Goal: Task Accomplishment & Management: Manage account settings

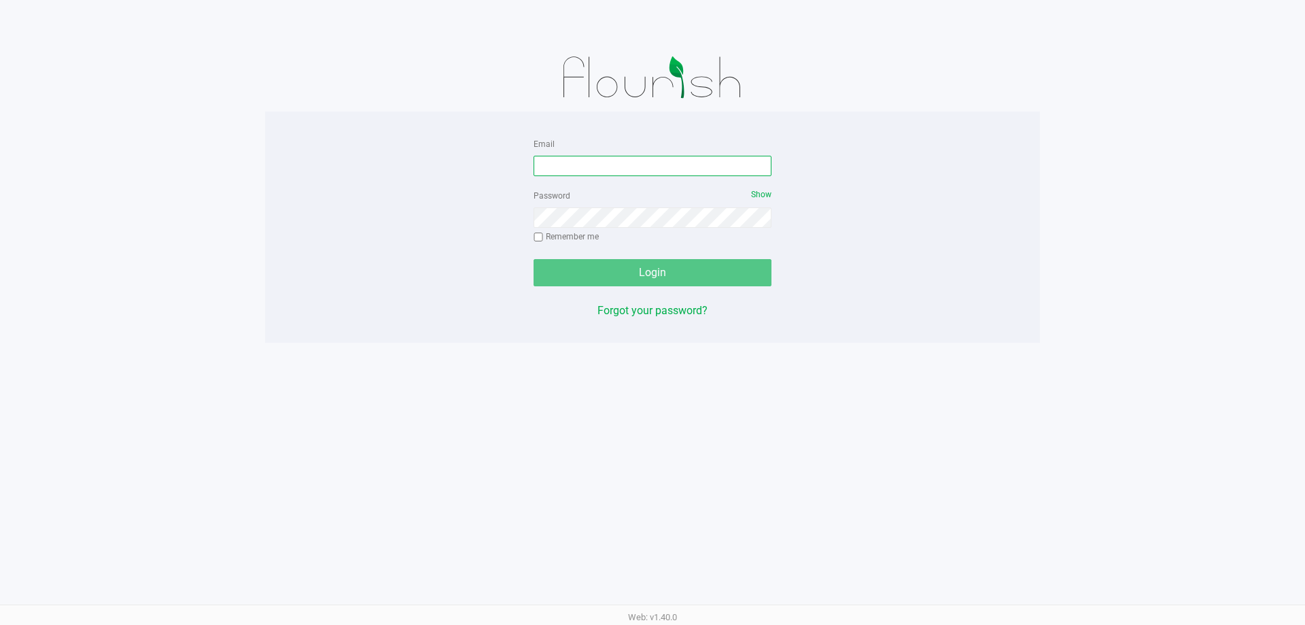
click at [685, 169] on input "Email" at bounding box center [653, 166] width 238 height 20
type input "[EMAIL_ADDRESS][PERSON_NAME][DOMAIN_NAME]"
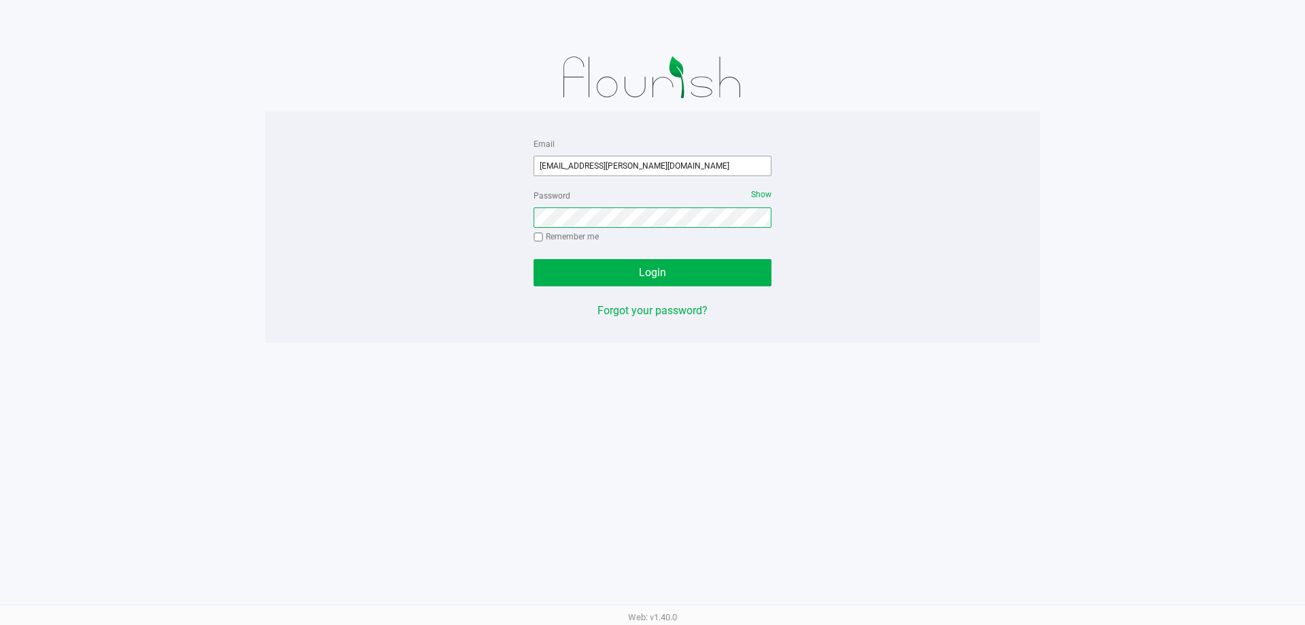
click at [534, 259] on button "Login" at bounding box center [653, 272] width 238 height 27
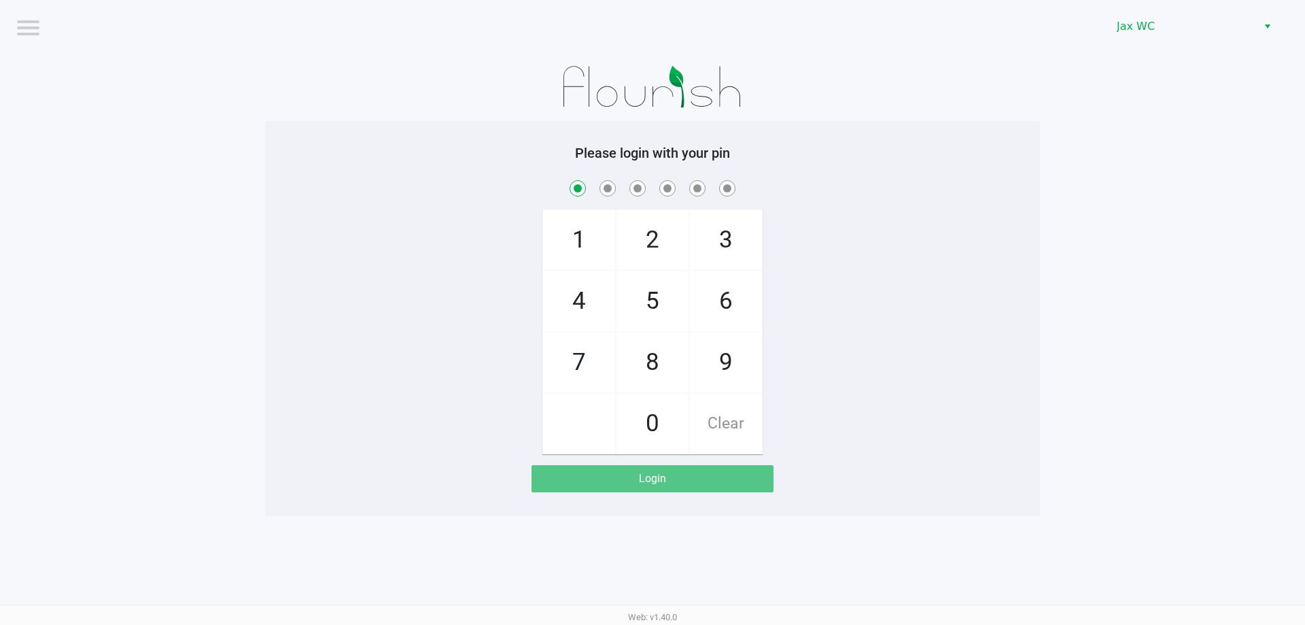
checkbox input "true"
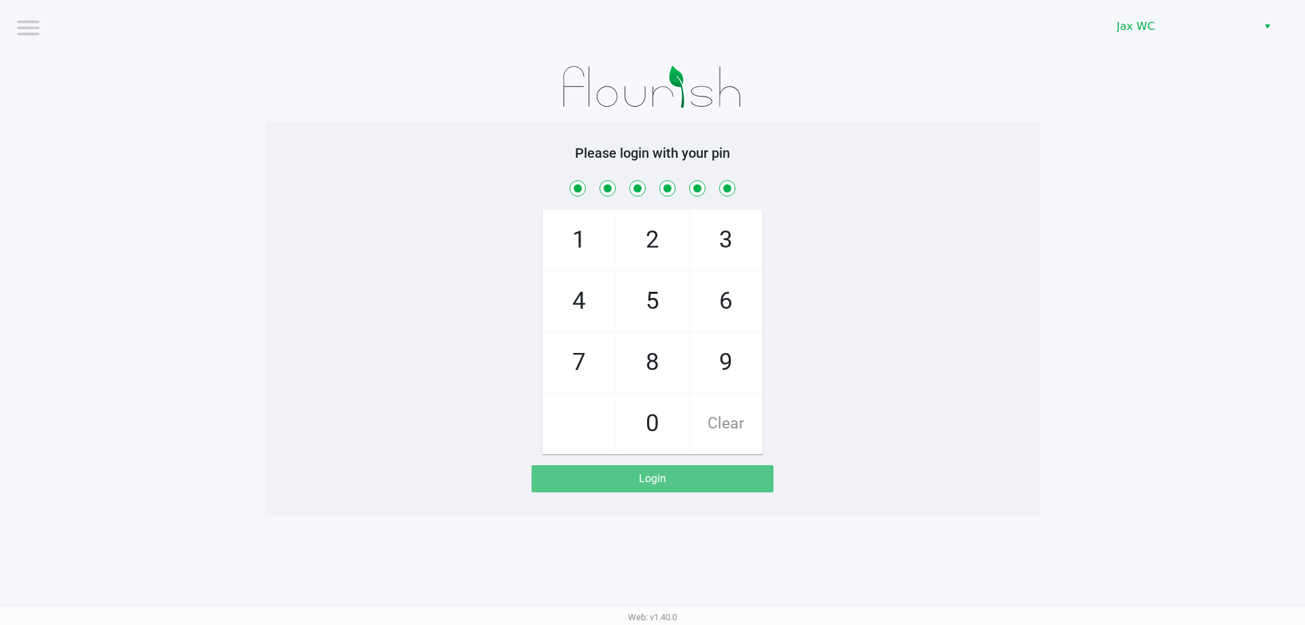
checkbox input "true"
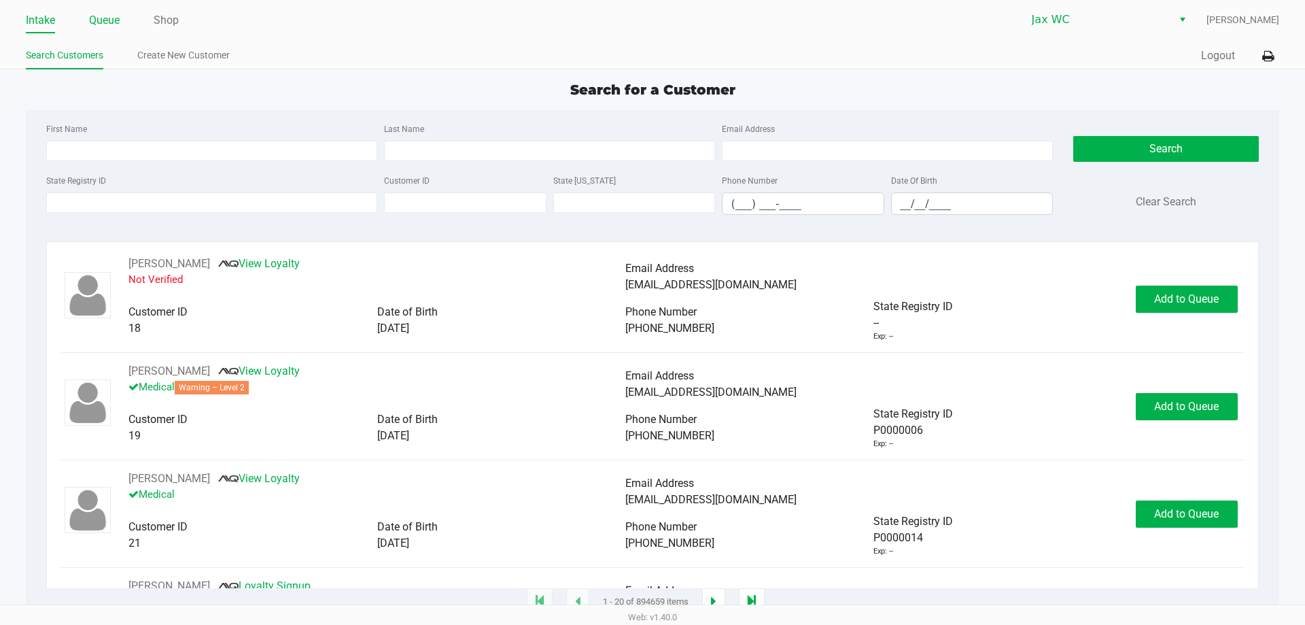
click at [92, 20] on link "Queue" at bounding box center [104, 20] width 31 height 19
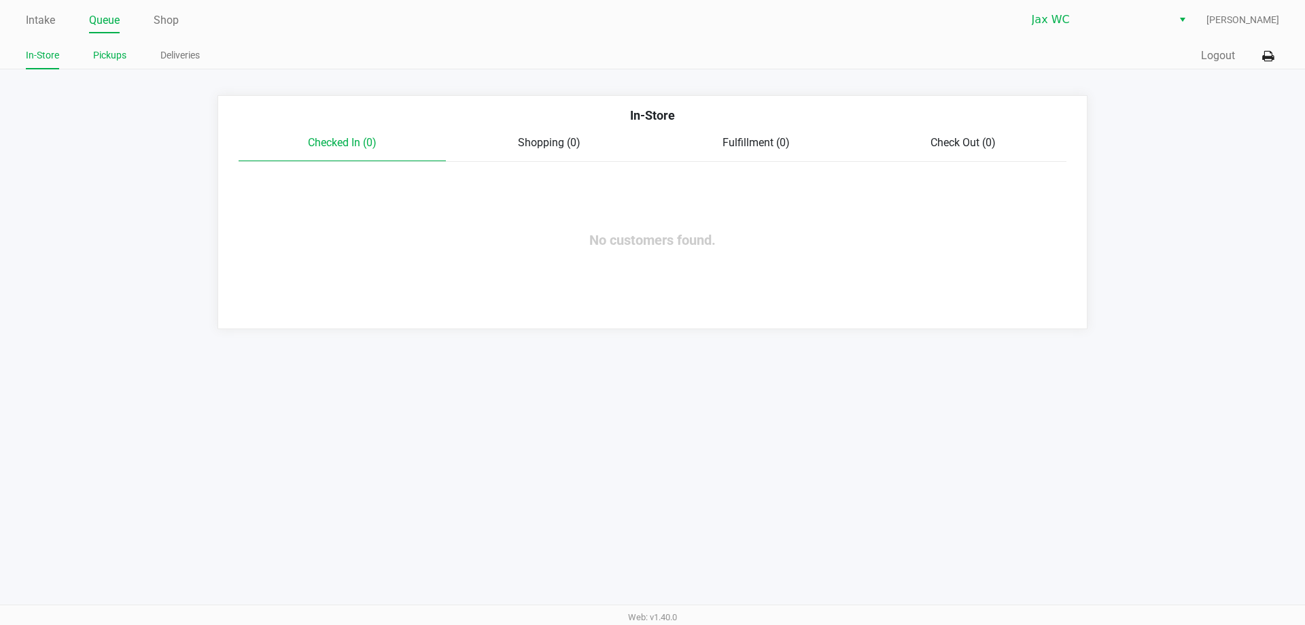
click at [99, 55] on link "Pickups" at bounding box center [109, 55] width 33 height 17
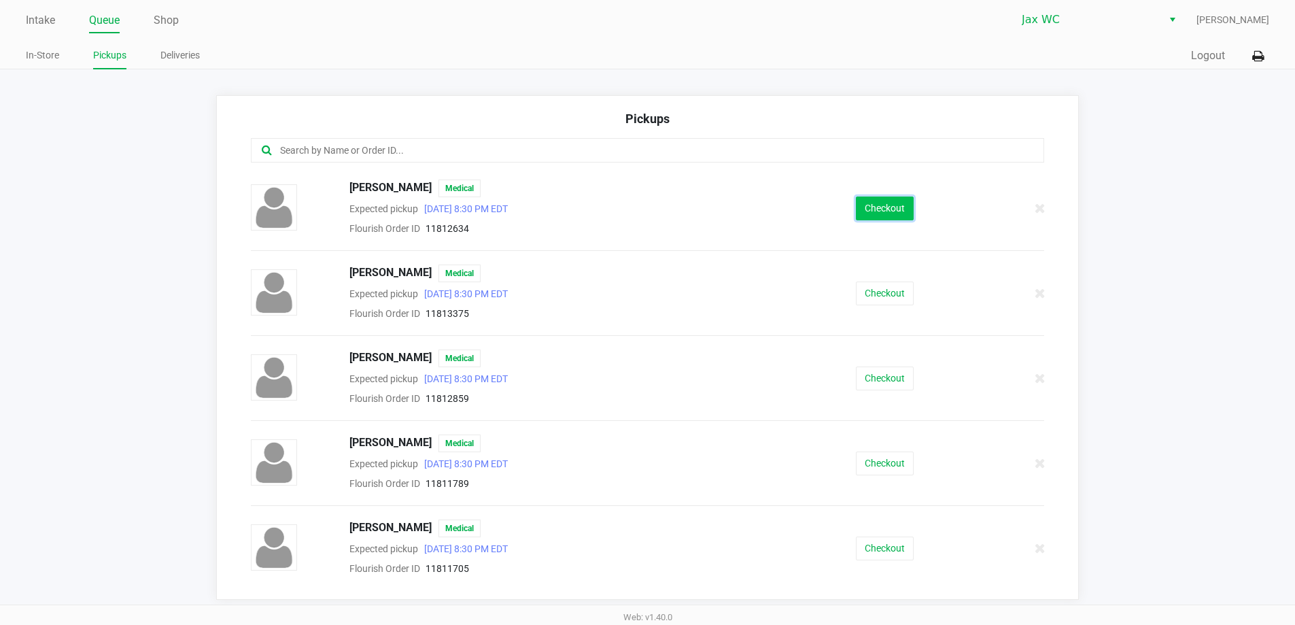
click at [863, 203] on button "Checkout" at bounding box center [885, 208] width 58 height 24
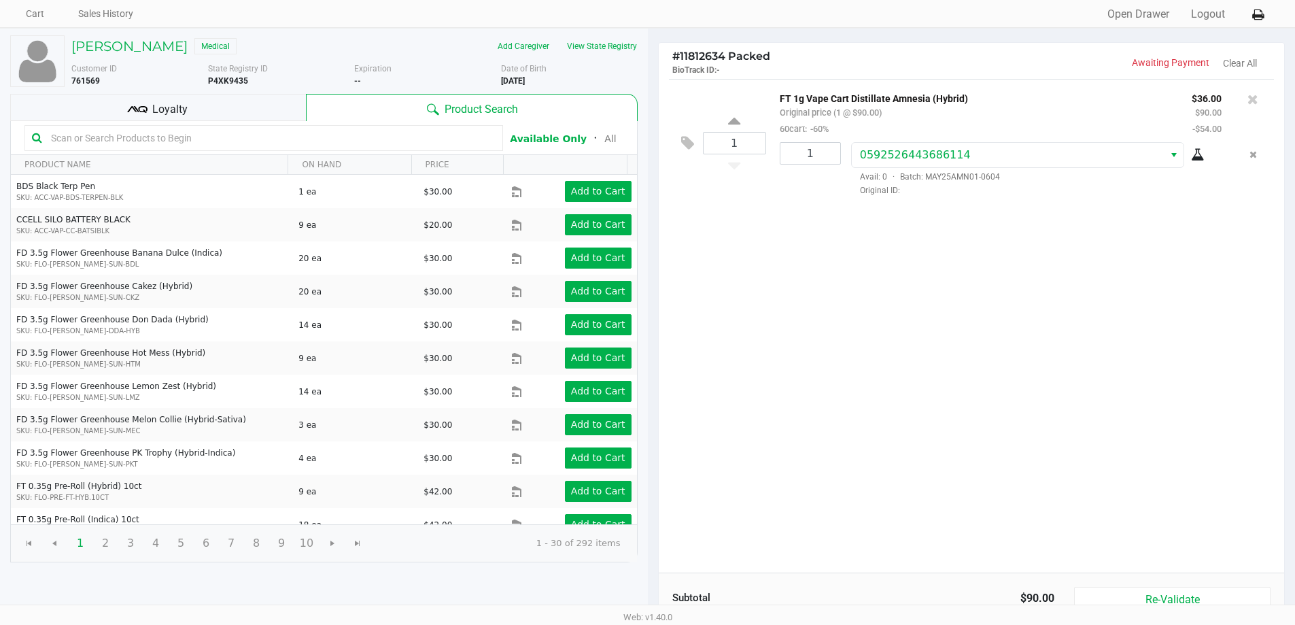
scroll to position [139, 0]
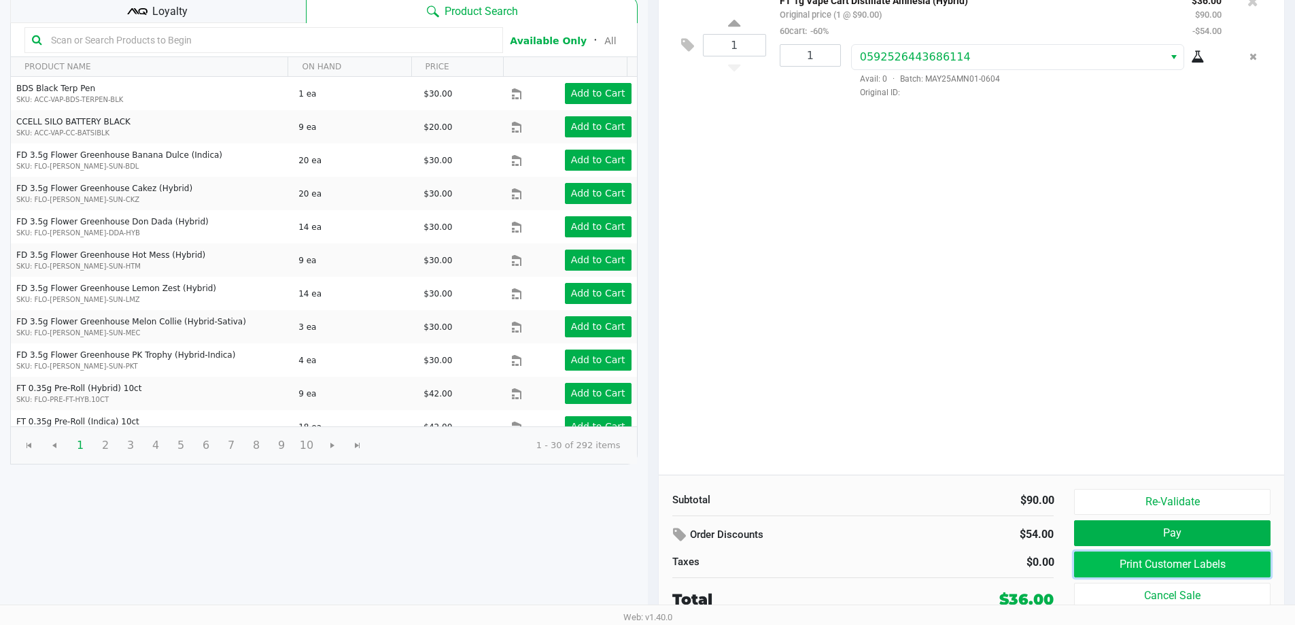
click at [1180, 570] on button "Print Customer Labels" at bounding box center [1172, 564] width 196 height 26
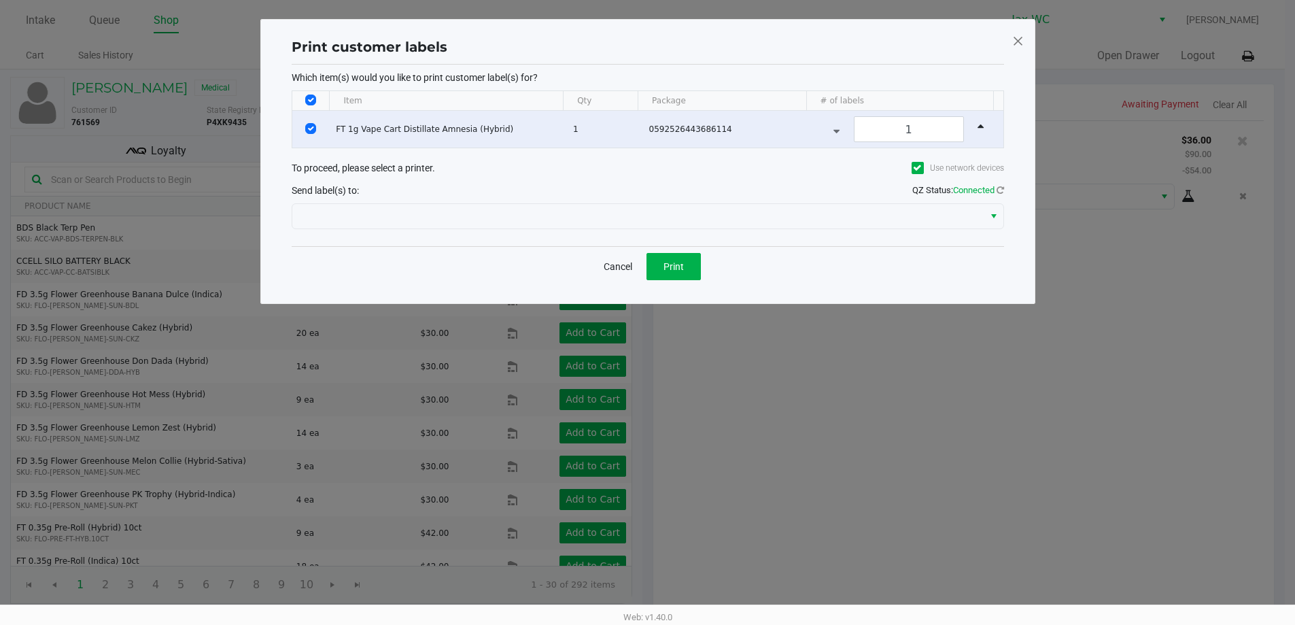
scroll to position [0, 0]
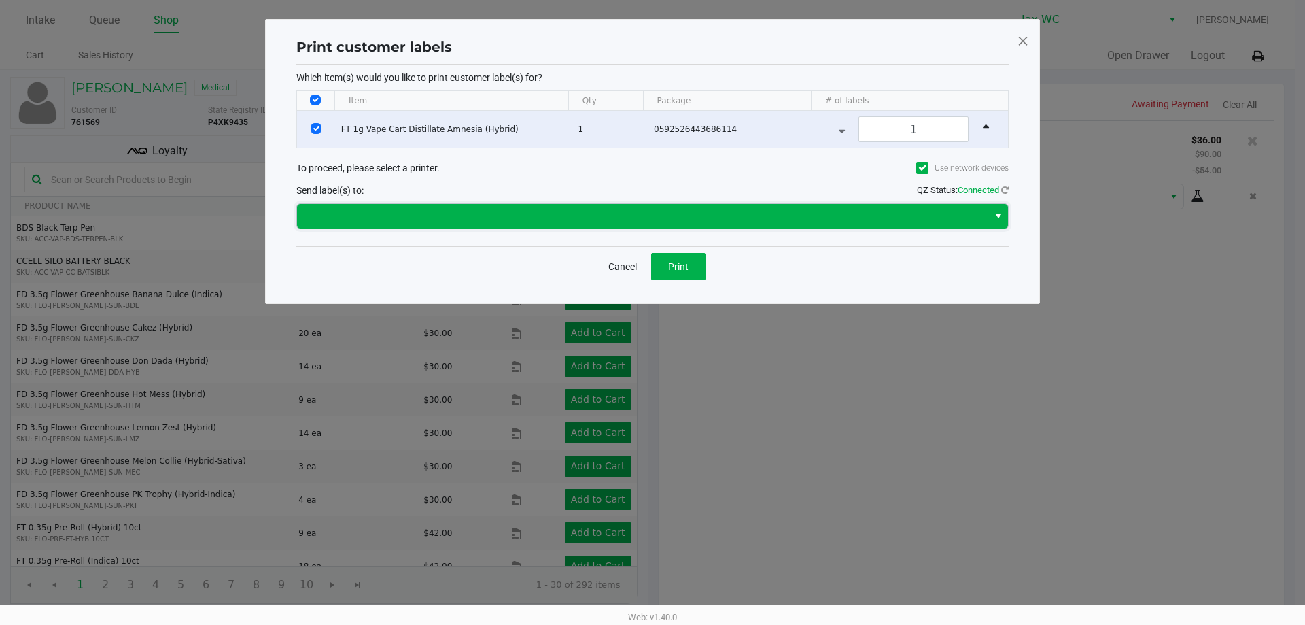
click at [804, 214] on span at bounding box center [642, 216] width 675 height 16
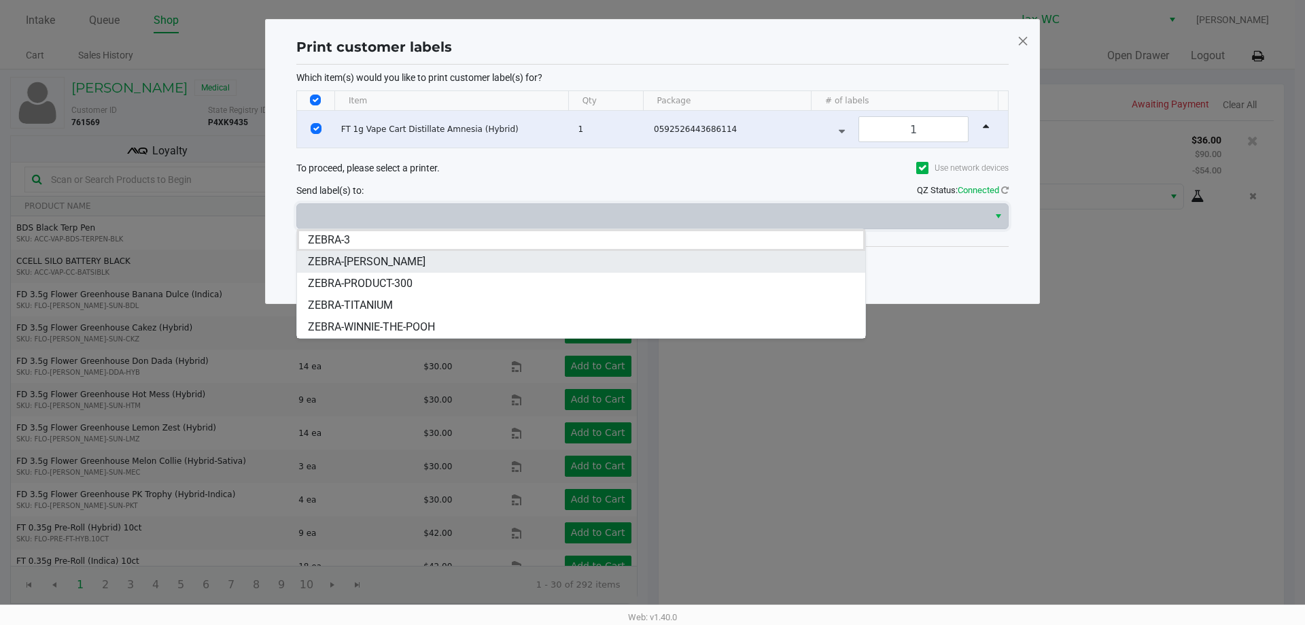
click at [393, 266] on span "ZEBRA-[PERSON_NAME]" at bounding box center [367, 262] width 118 height 16
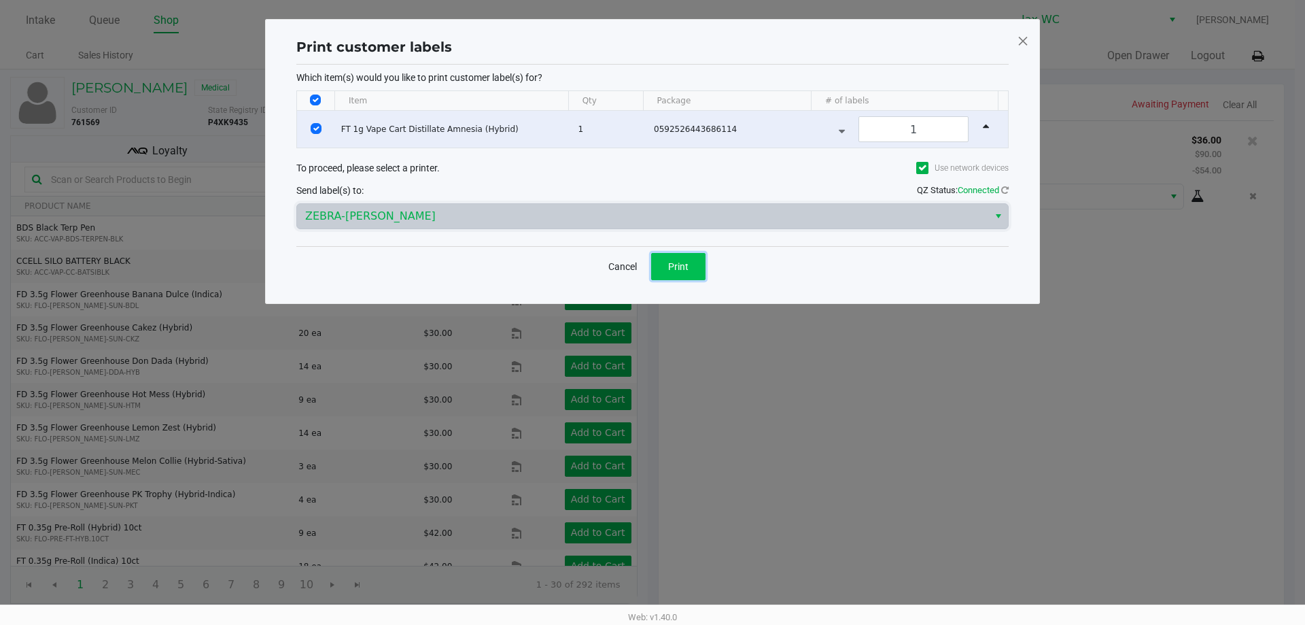
click at [672, 270] on span "Print" at bounding box center [678, 266] width 20 height 11
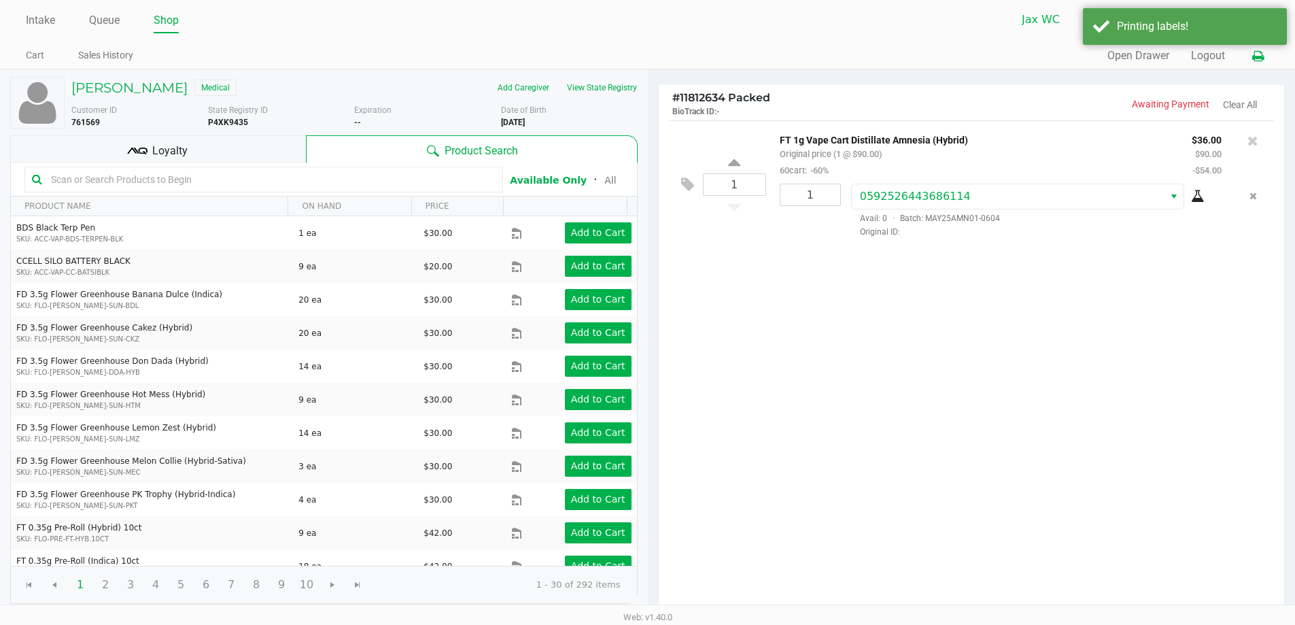
click at [1255, 56] on icon at bounding box center [1258, 57] width 12 height 10
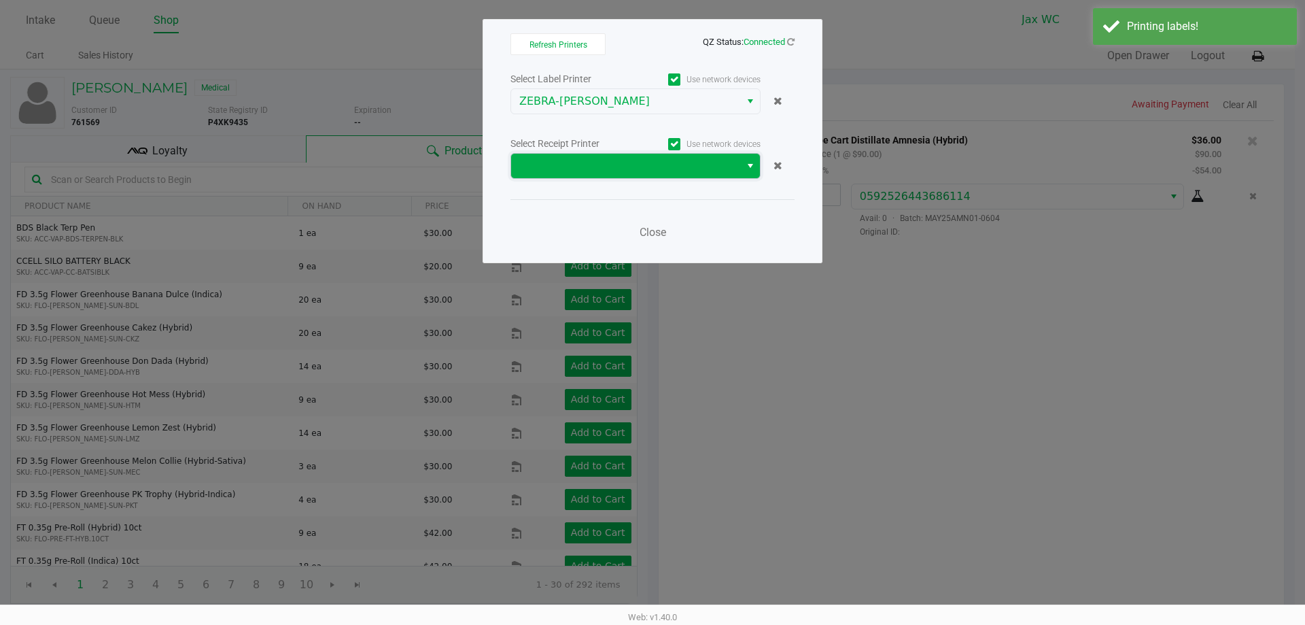
click at [642, 162] on span at bounding box center [625, 166] width 213 height 16
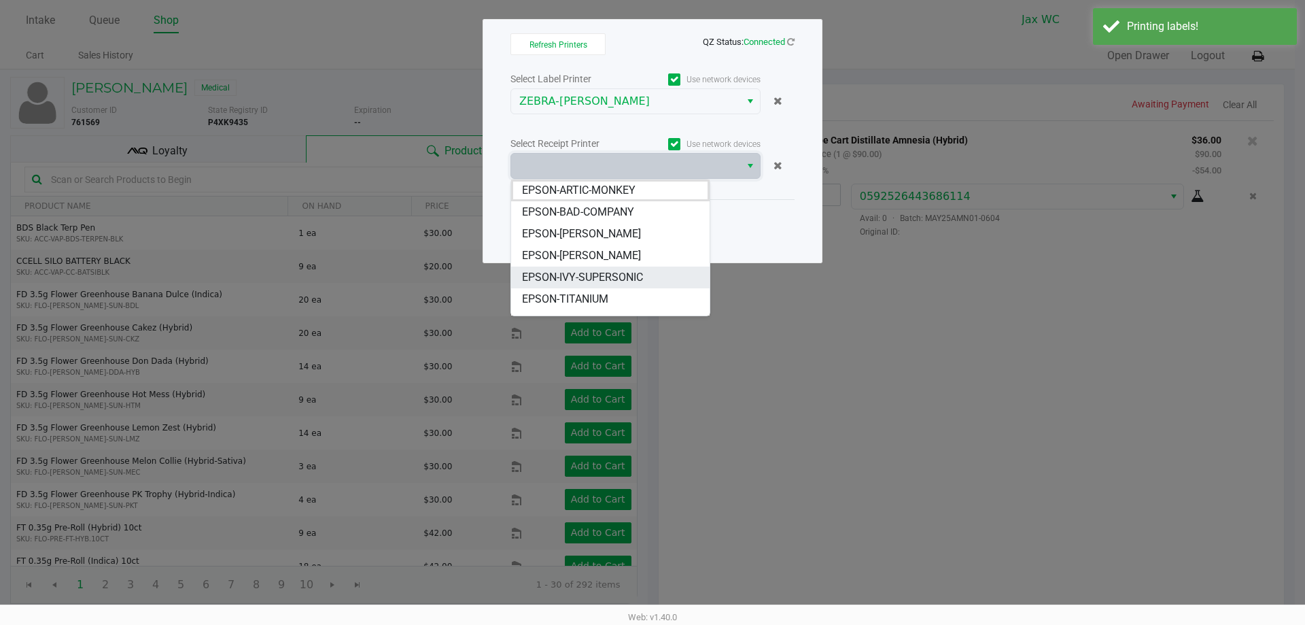
click at [597, 278] on span "EPSON-IVY-SUPERSONIC" at bounding box center [582, 277] width 121 height 16
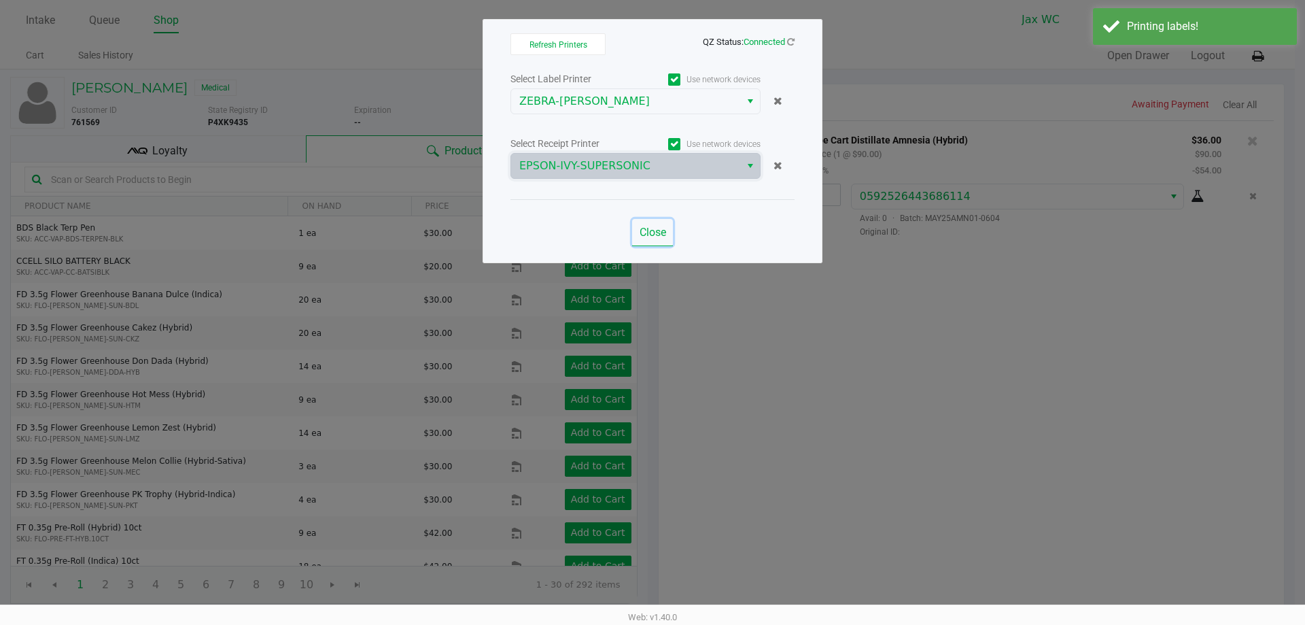
click at [652, 235] on span "Close" at bounding box center [653, 232] width 27 height 13
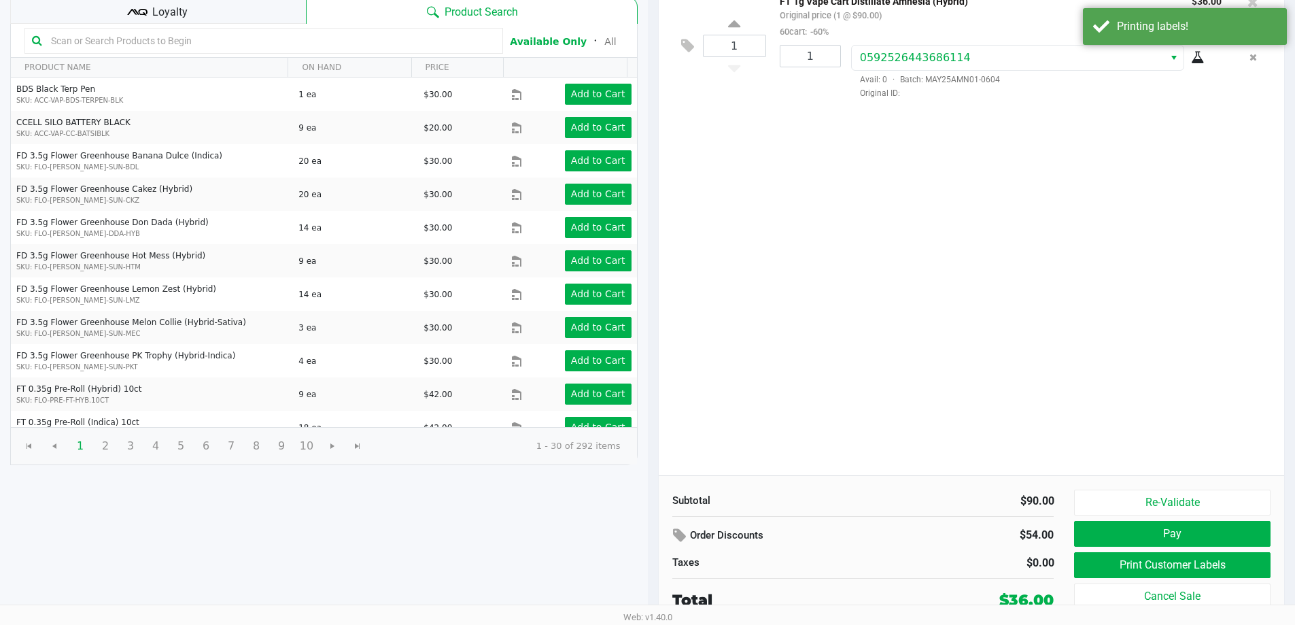
scroll to position [139, 0]
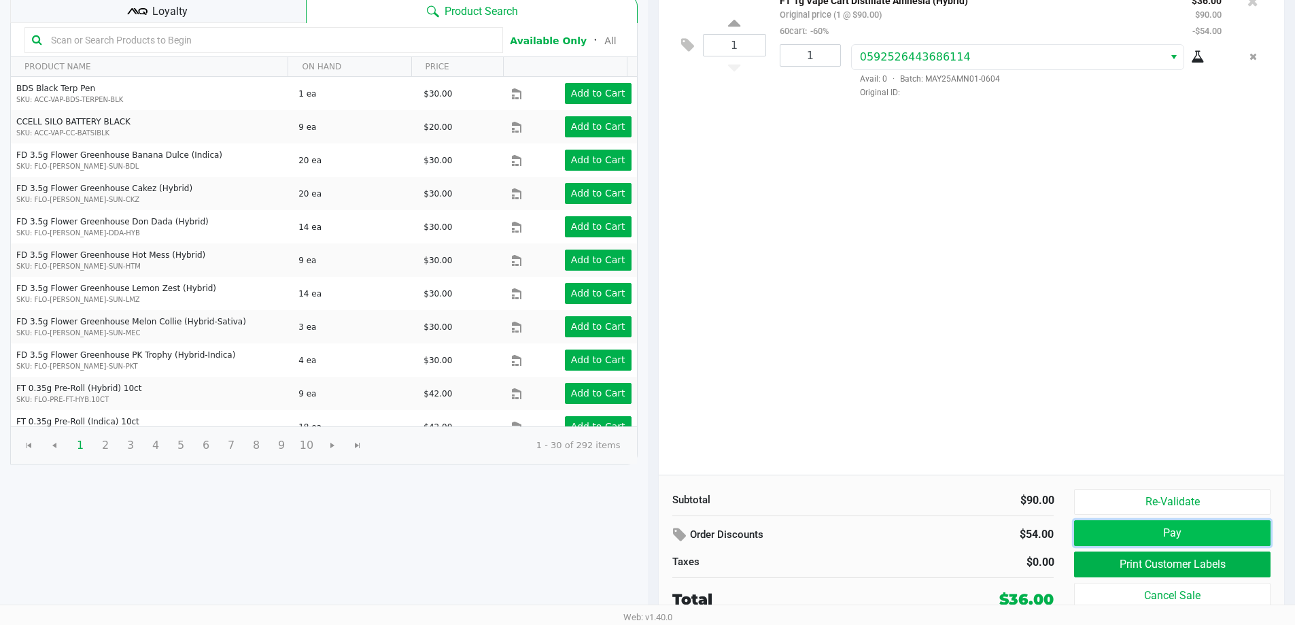
click at [1141, 538] on button "Pay" at bounding box center [1172, 533] width 196 height 26
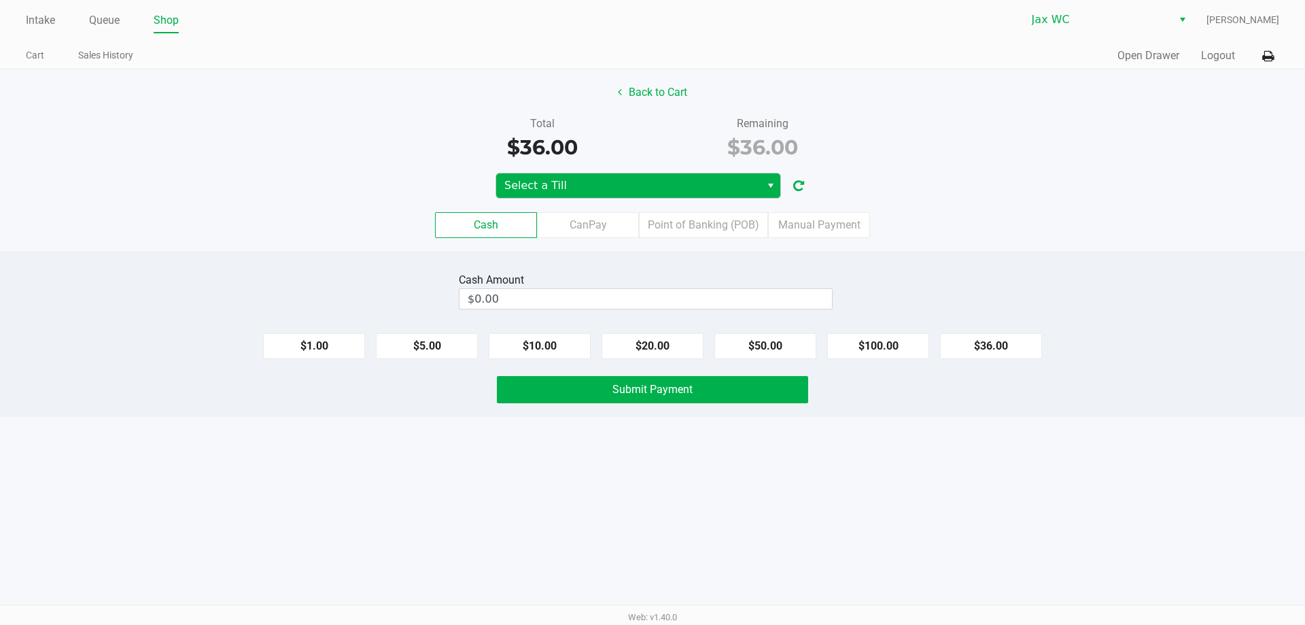
click at [761, 184] on button "Select" at bounding box center [771, 185] width 20 height 24
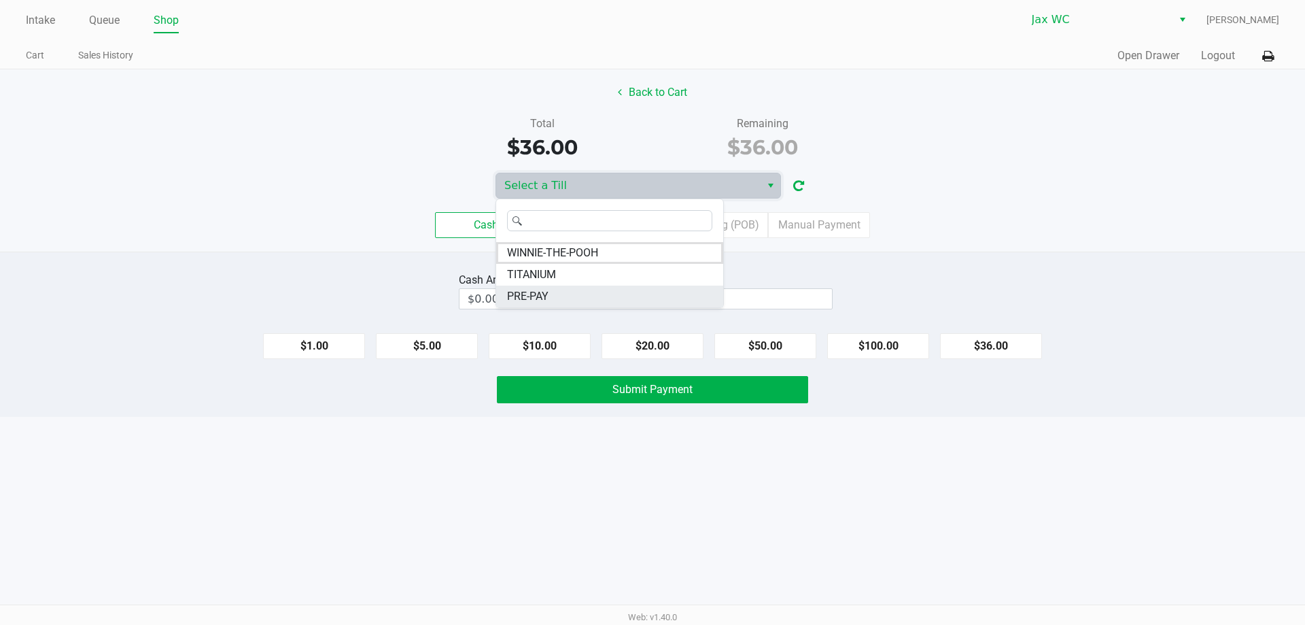
click at [543, 290] on span "PRE-PAY" at bounding box center [527, 296] width 41 height 16
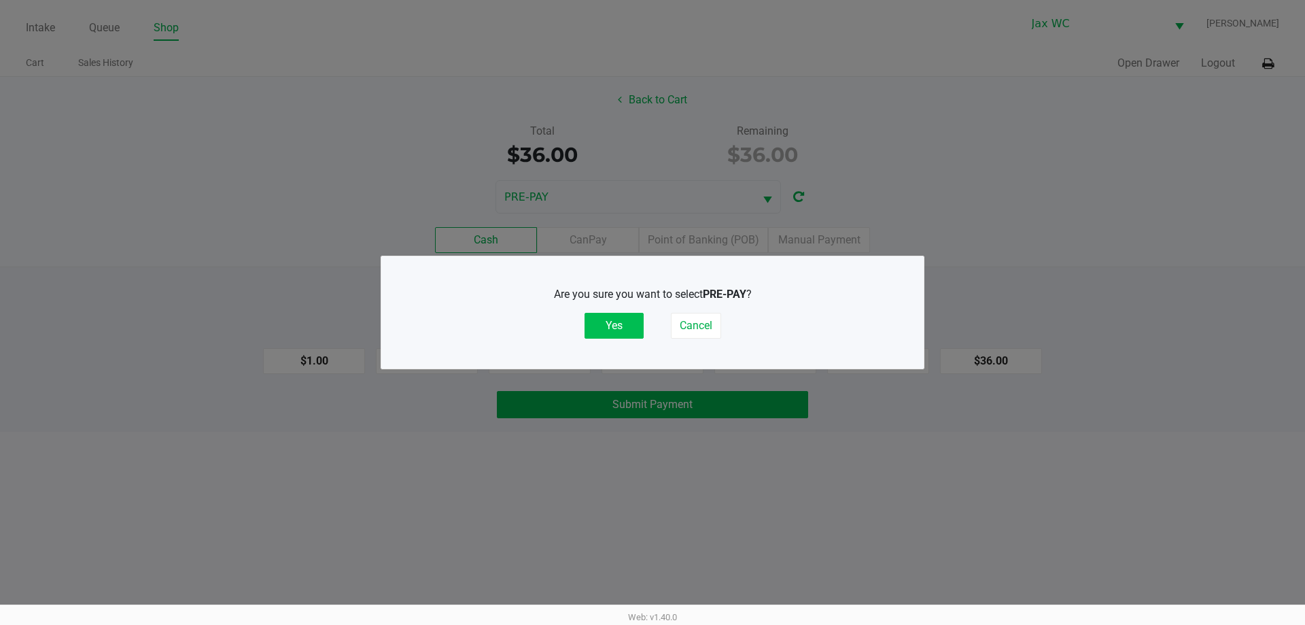
click at [619, 322] on button "Yes" at bounding box center [614, 326] width 59 height 26
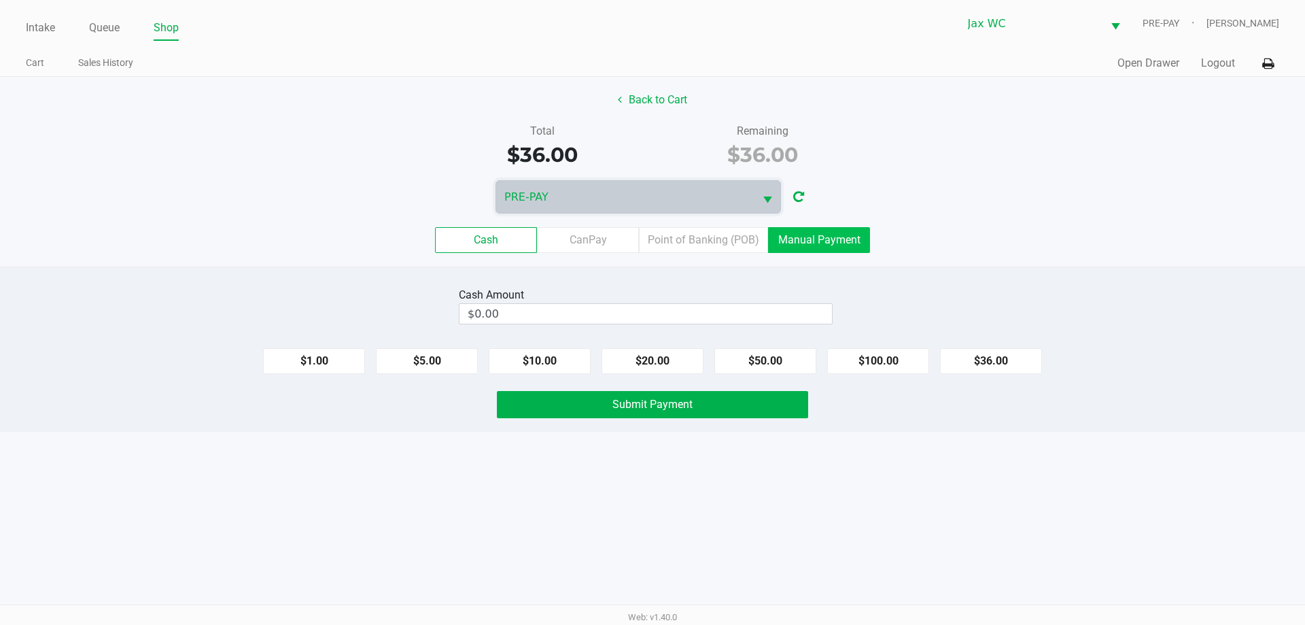
click at [797, 244] on label "Manual Payment" at bounding box center [819, 240] width 102 height 26
click at [0, 0] on 8 "Manual Payment" at bounding box center [0, 0] width 0 height 0
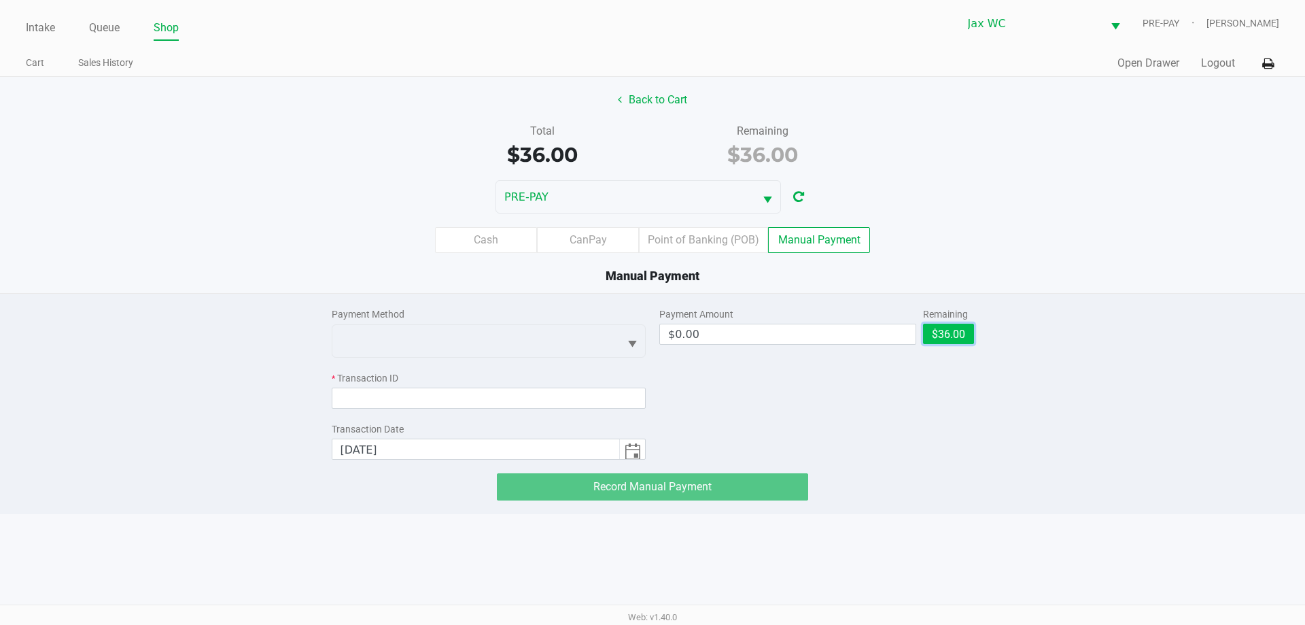
click at [965, 331] on button "$36.00" at bounding box center [948, 334] width 51 height 20
type input "$36.00"
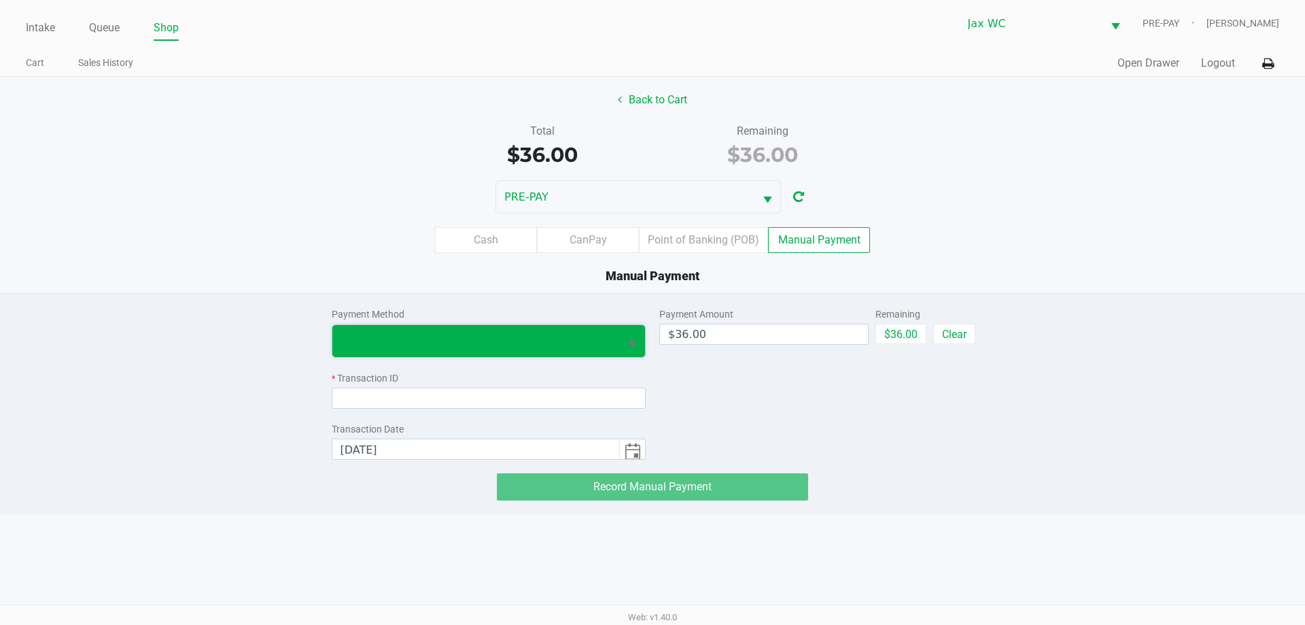
click at [589, 334] on span at bounding box center [476, 340] width 271 height 16
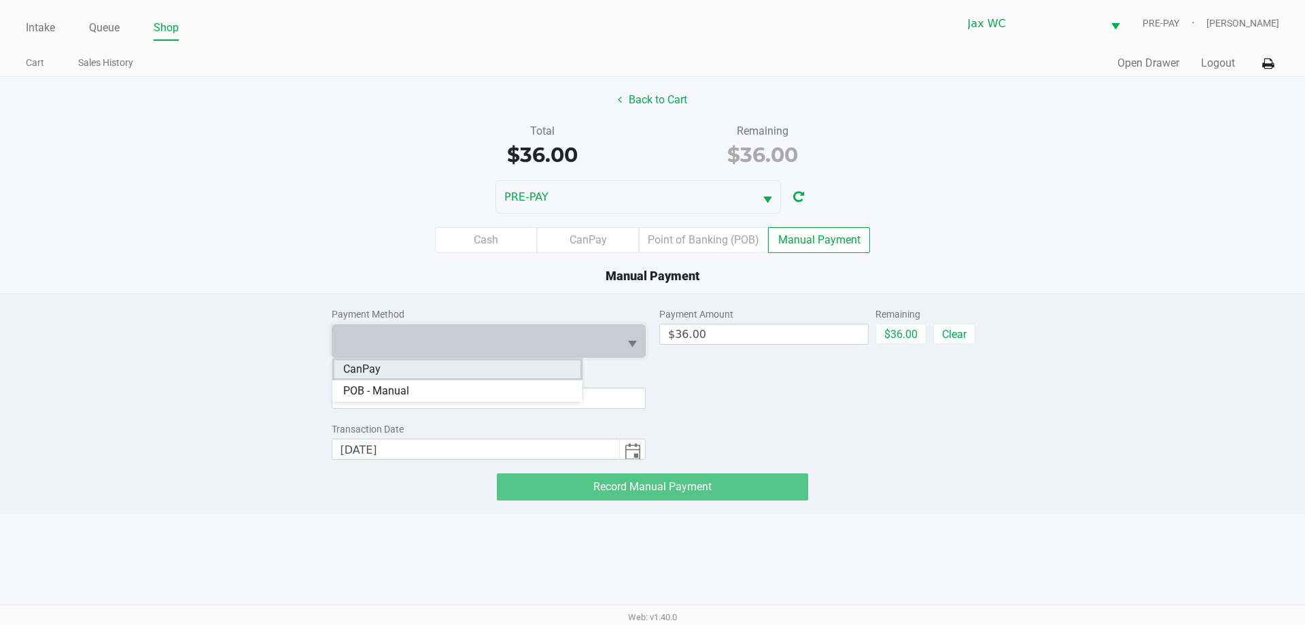
click at [455, 374] on li "CanPay" at bounding box center [457, 369] width 250 height 22
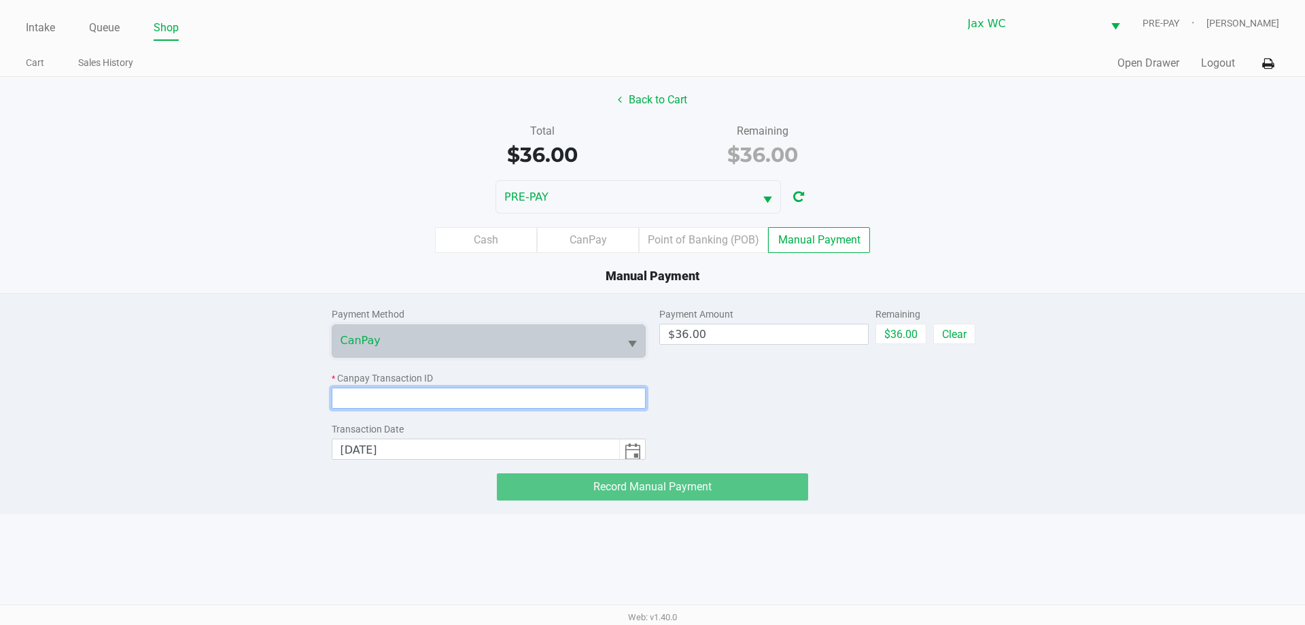
click at [452, 400] on input at bounding box center [489, 397] width 315 height 21
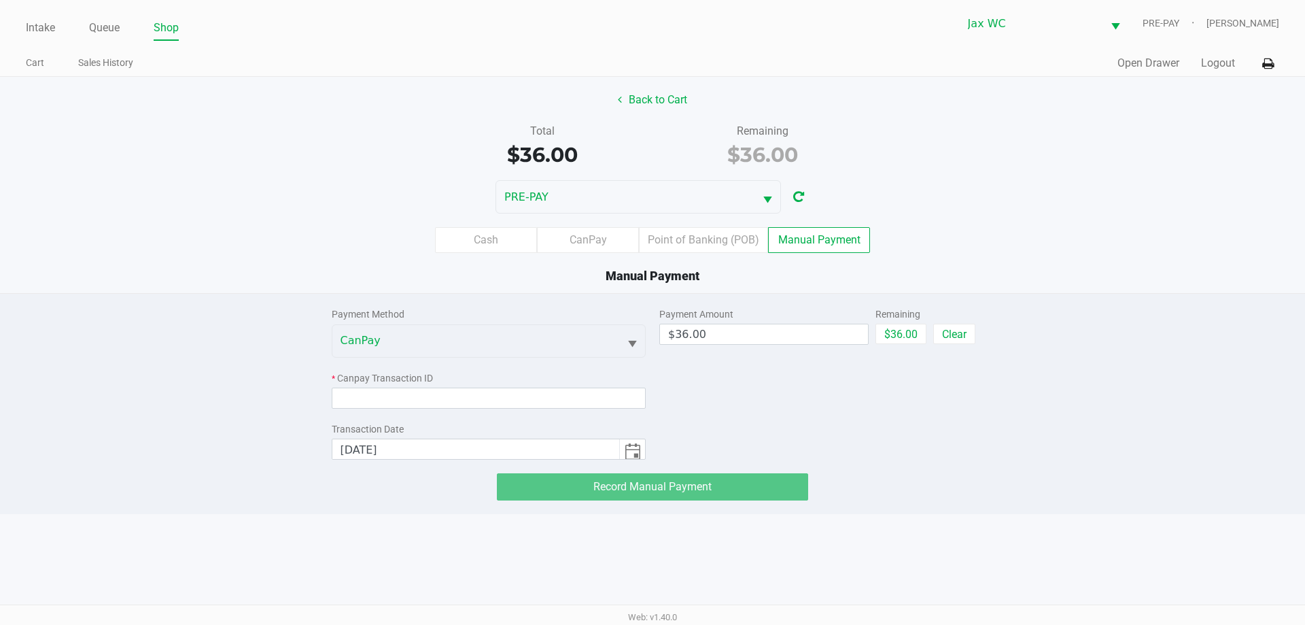
click at [85, 254] on div "Cash CanPay Point of Banking (POB) Manual Payment" at bounding box center [653, 239] width 1326 height 53
click at [496, 398] on input at bounding box center [489, 397] width 315 height 21
paste input "YUBEYA5UTUXE"
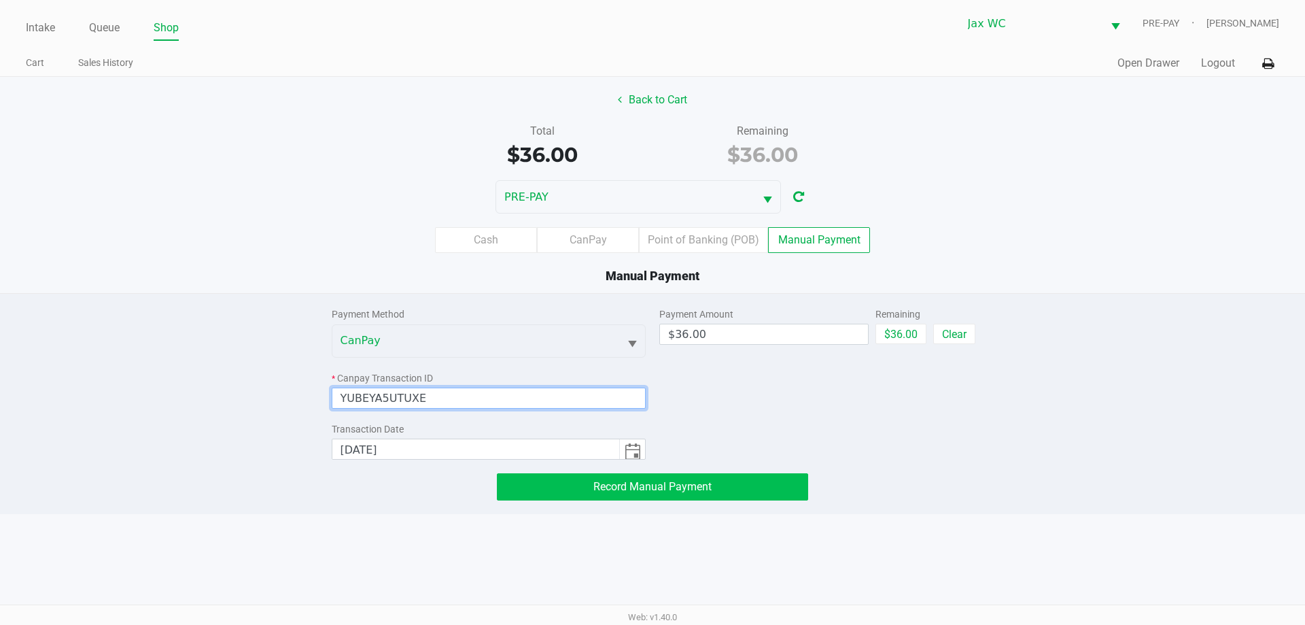
type input "YUBEYA5UTUXE"
click at [626, 489] on span "Record Manual Payment" at bounding box center [652, 486] width 118 height 13
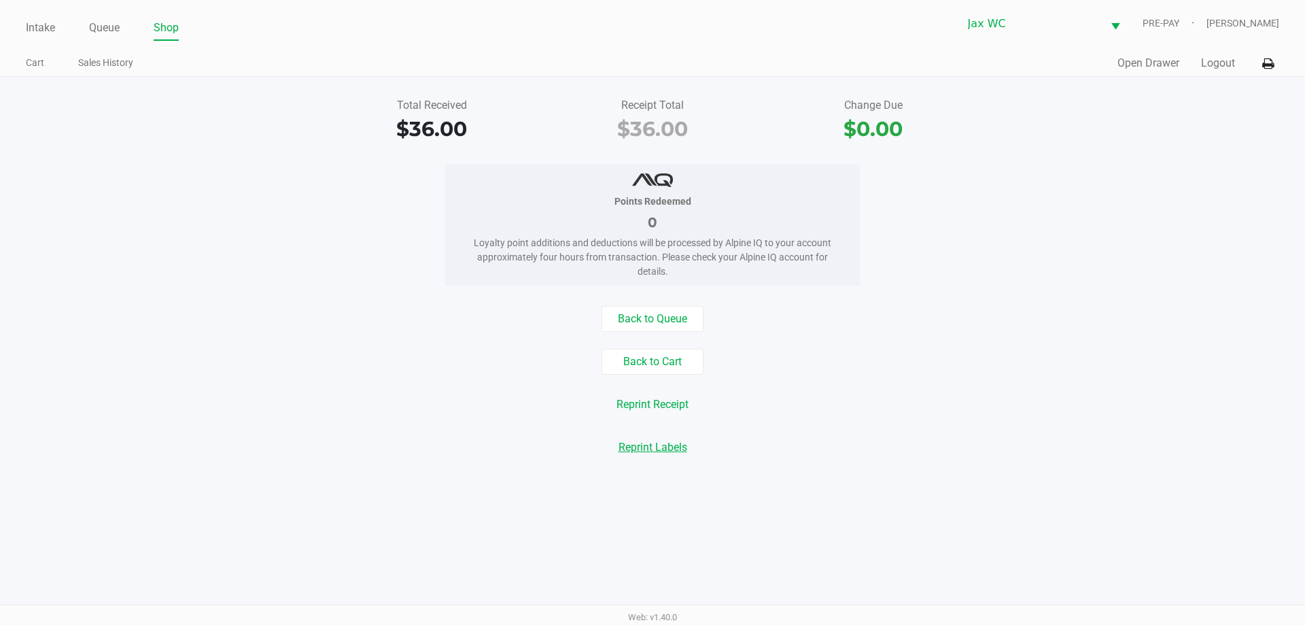
click at [665, 449] on button "Reprint Labels" at bounding box center [653, 447] width 86 height 26
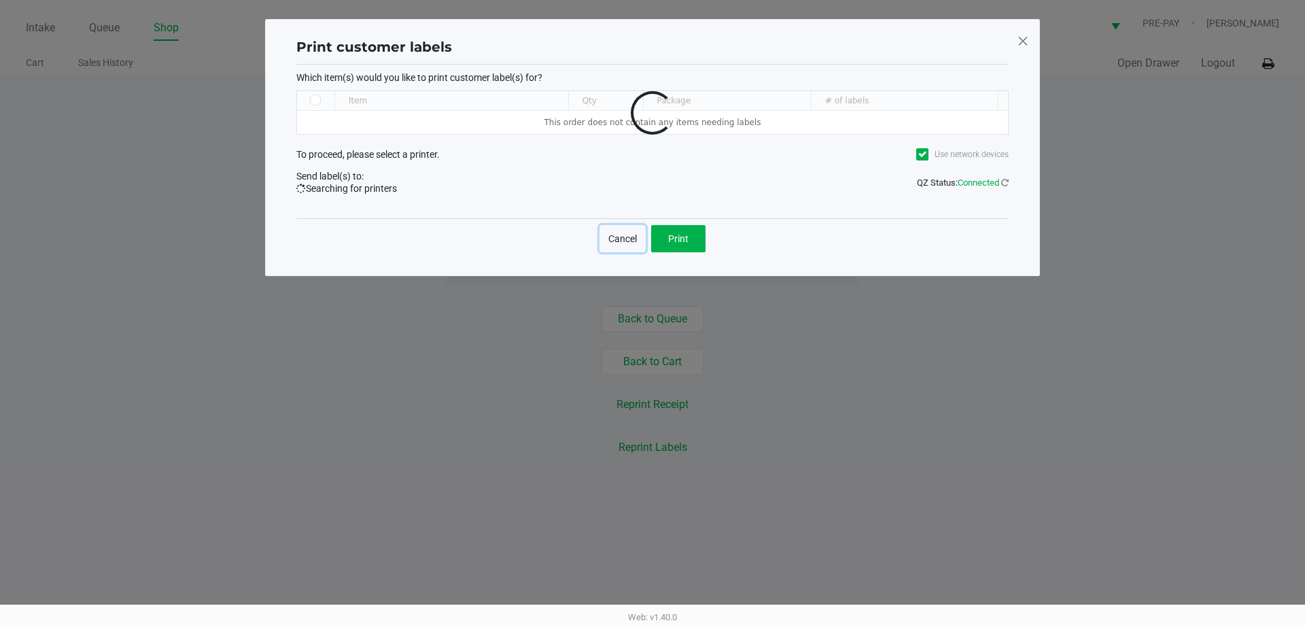
click at [624, 241] on button "Cancel" at bounding box center [623, 238] width 46 height 27
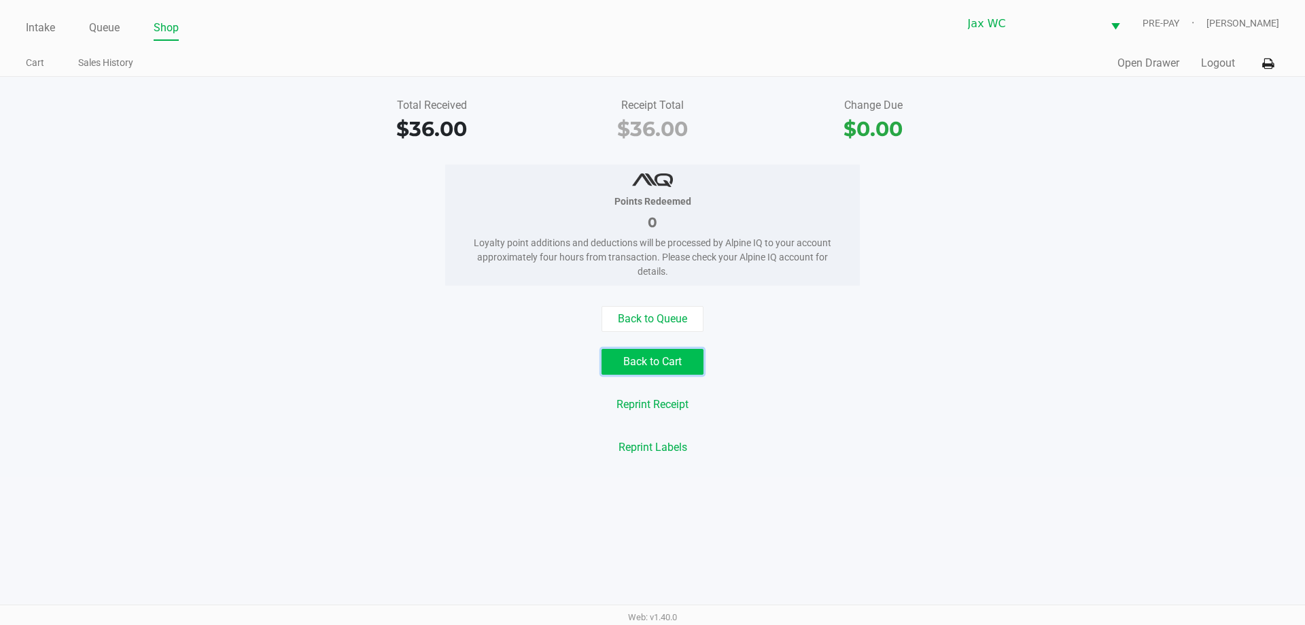
click at [659, 370] on button "Back to Cart" at bounding box center [653, 362] width 102 height 26
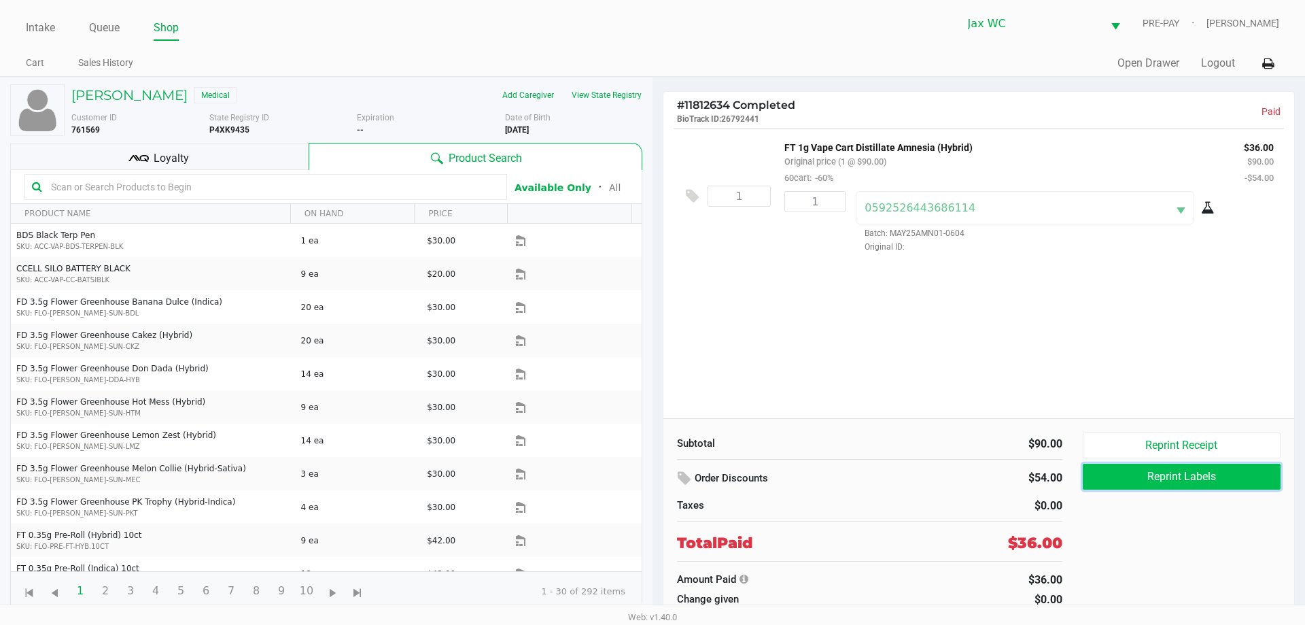
click at [1225, 474] on button "Reprint Labels" at bounding box center [1182, 477] width 198 height 26
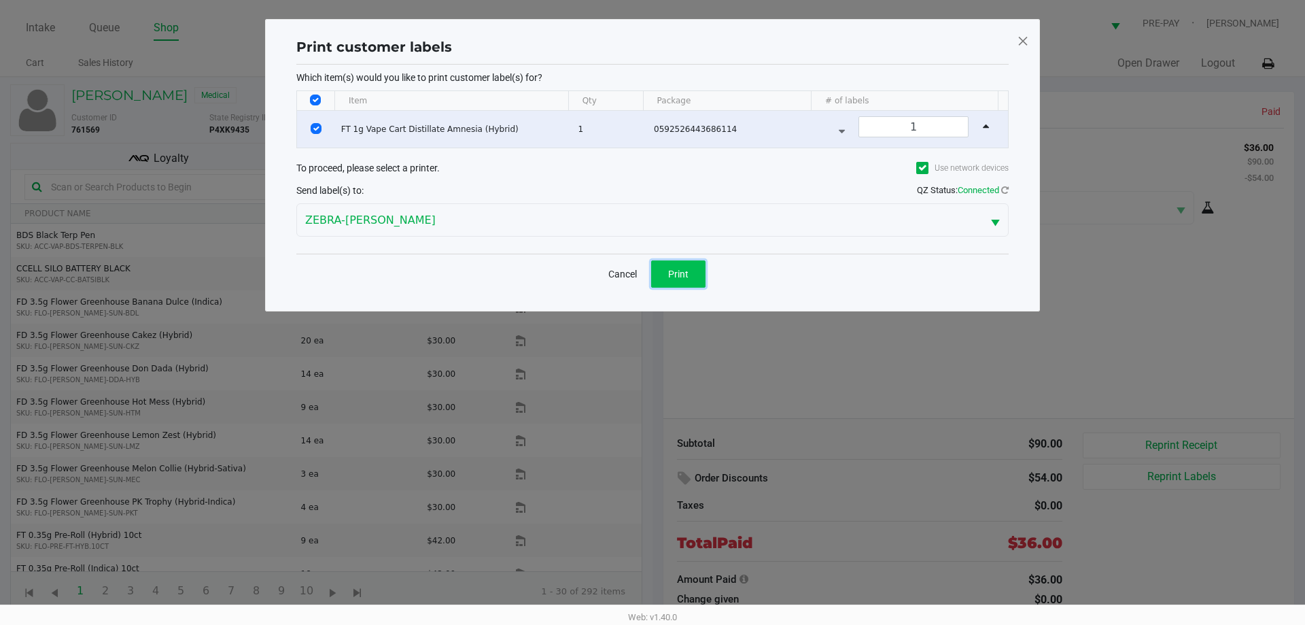
click at [675, 262] on button "Print" at bounding box center [678, 273] width 54 height 27
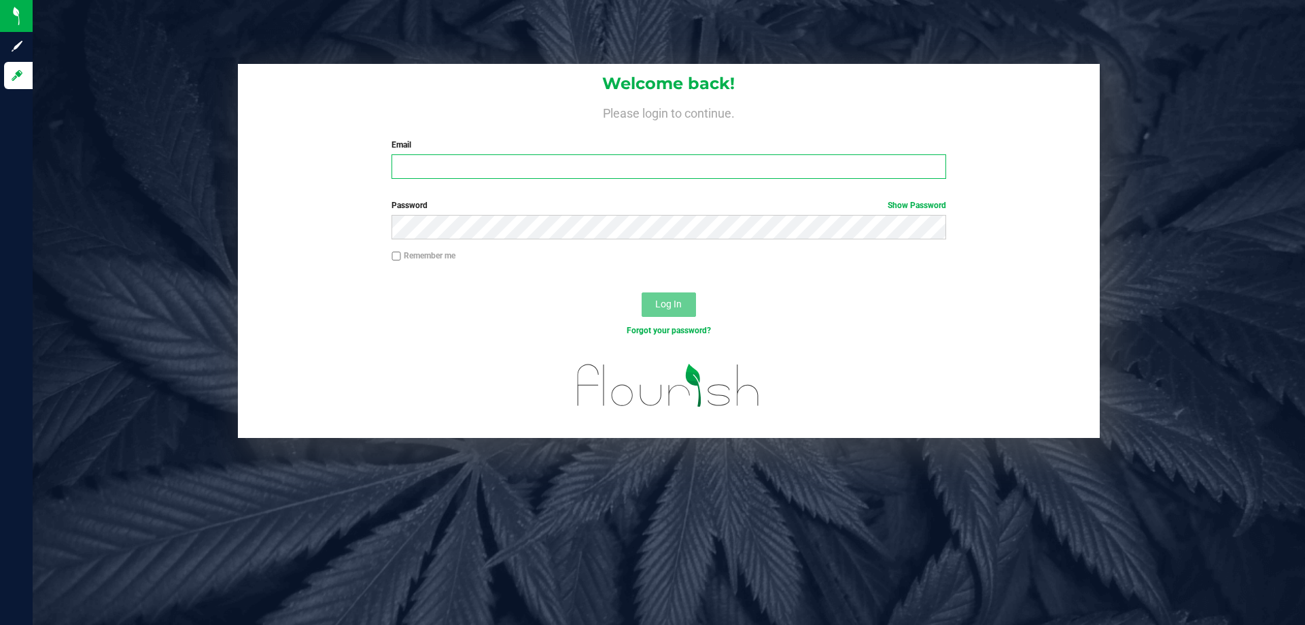
click at [603, 165] on input "Email" at bounding box center [669, 166] width 554 height 24
type input "tyking@liveparallel.com"
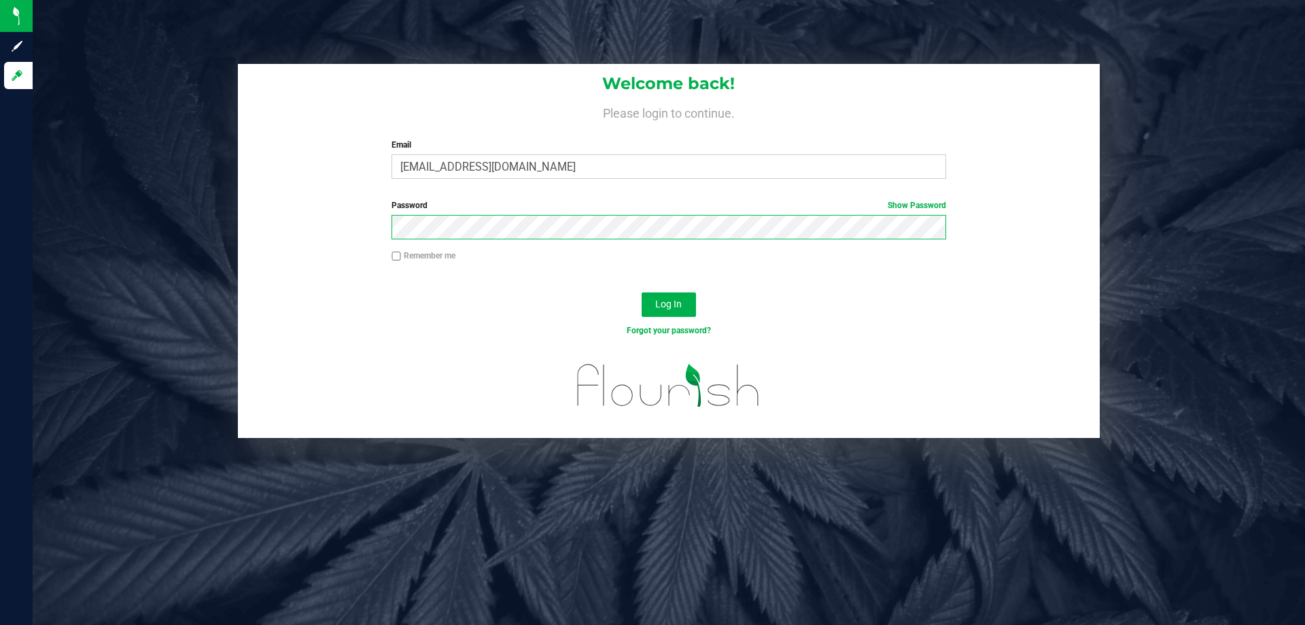
click at [642, 292] on button "Log In" at bounding box center [669, 304] width 54 height 24
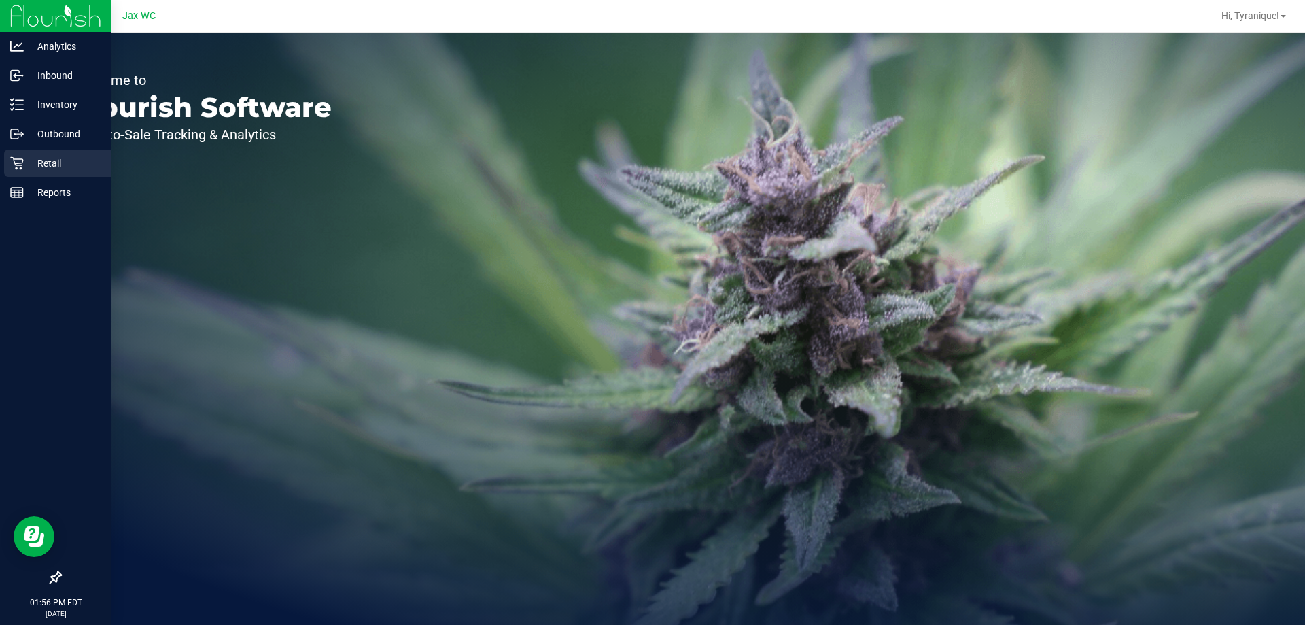
click at [30, 158] on p "Retail" at bounding box center [65, 163] width 82 height 16
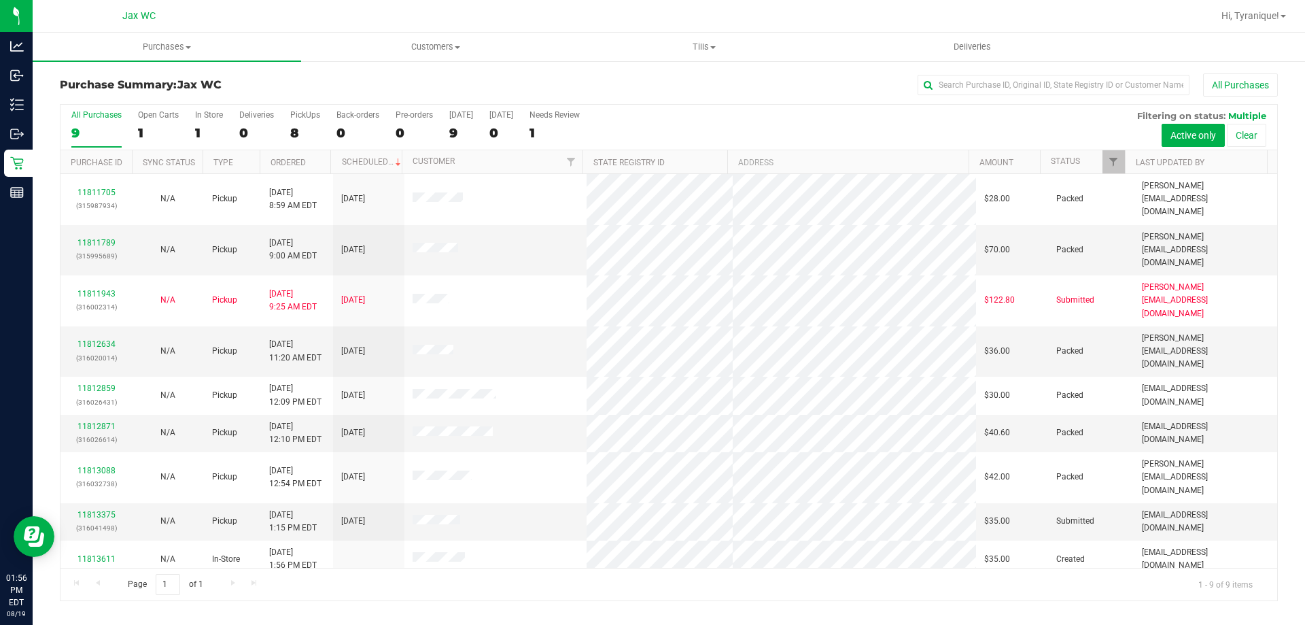
click at [544, 545] on div "11811705 (315987934) N/A Pickup 8/19/2025 8:59 AM EDT 8/19/2025 $28.00 Packed j…" at bounding box center [669, 371] width 1217 height 394
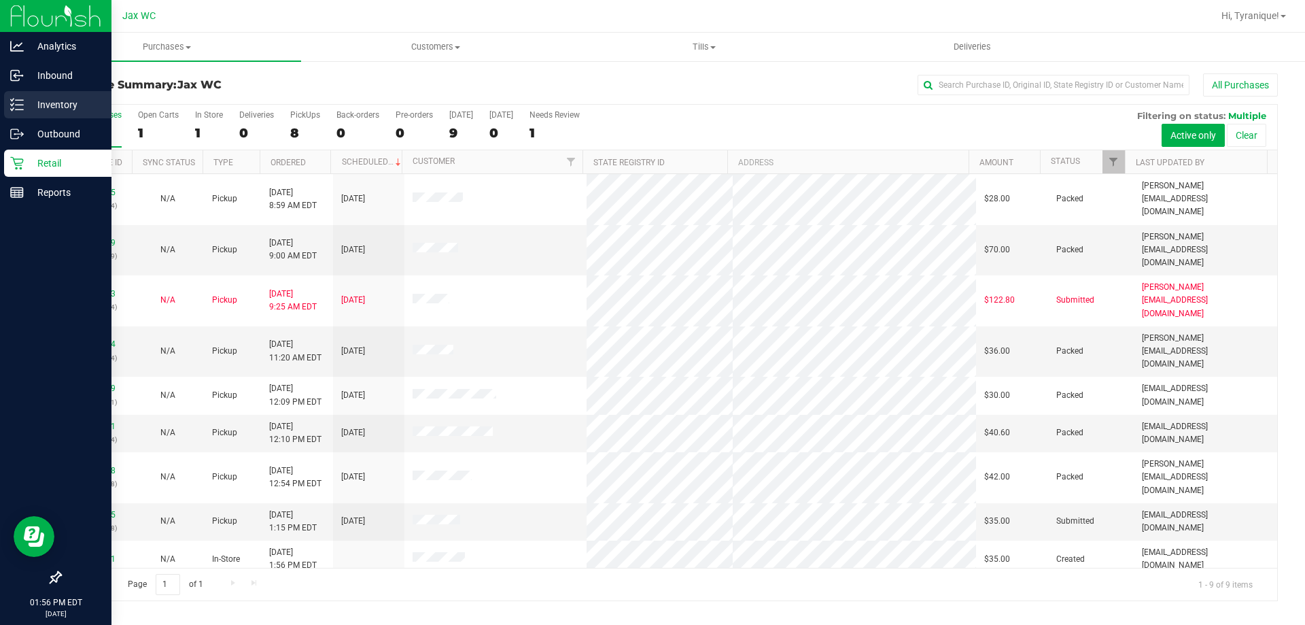
click at [22, 107] on icon at bounding box center [17, 105] width 14 height 14
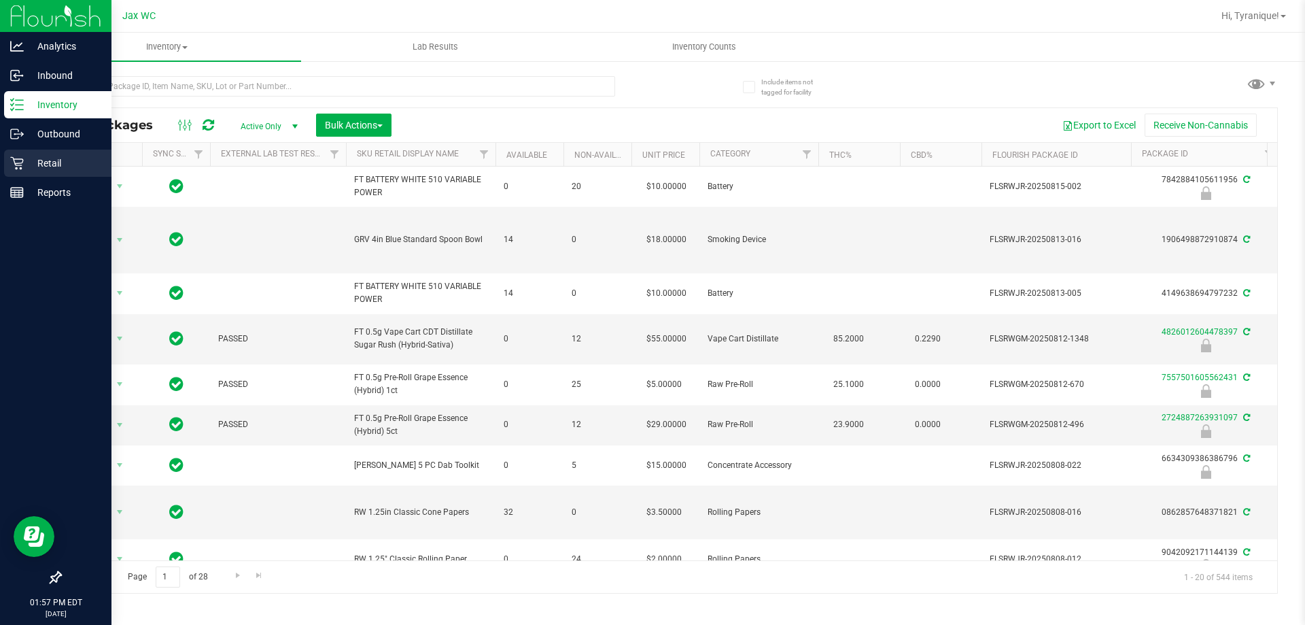
click at [23, 170] on div "Retail" at bounding box center [57, 163] width 107 height 27
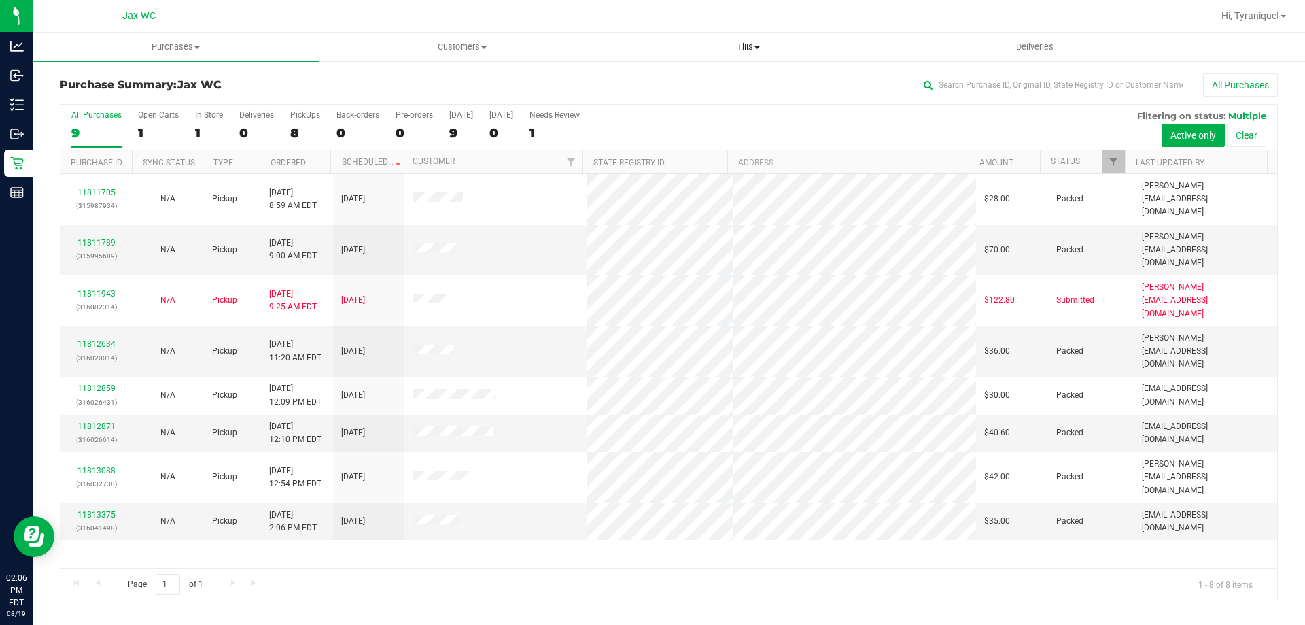
click at [738, 48] on span "Tills" at bounding box center [748, 47] width 285 height 12
click at [687, 82] on span "Manage tills" at bounding box center [651, 82] width 92 height 12
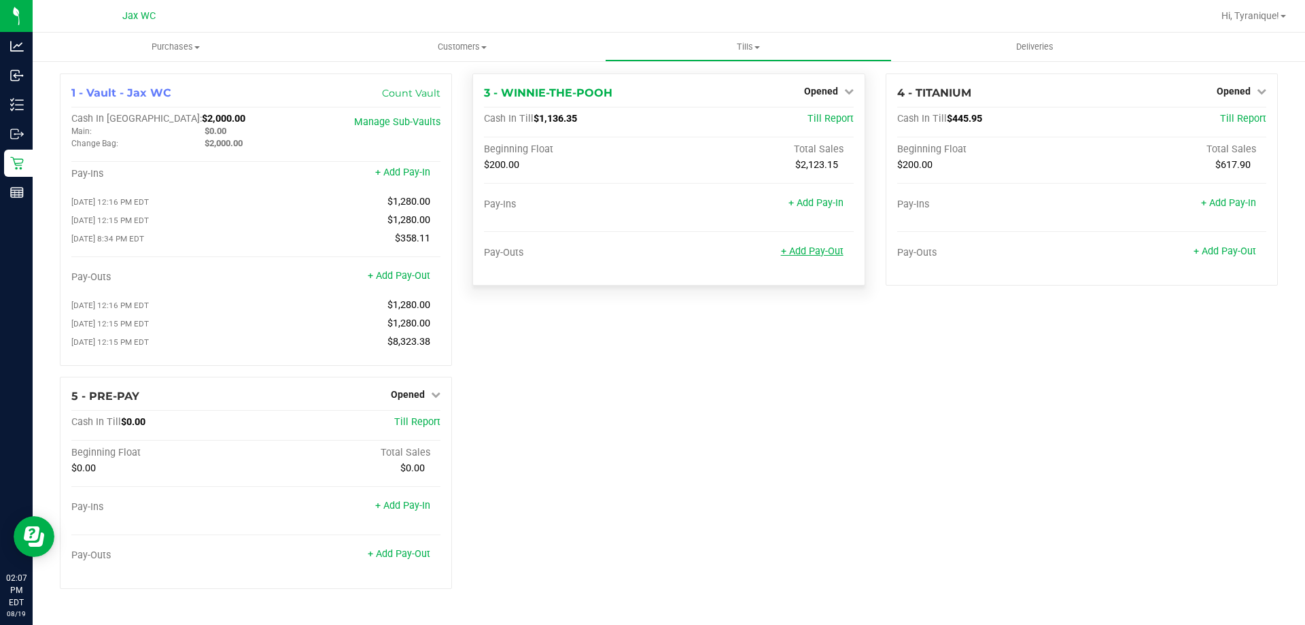
click at [816, 248] on link "+ Add Pay-Out" at bounding box center [812, 251] width 63 height 12
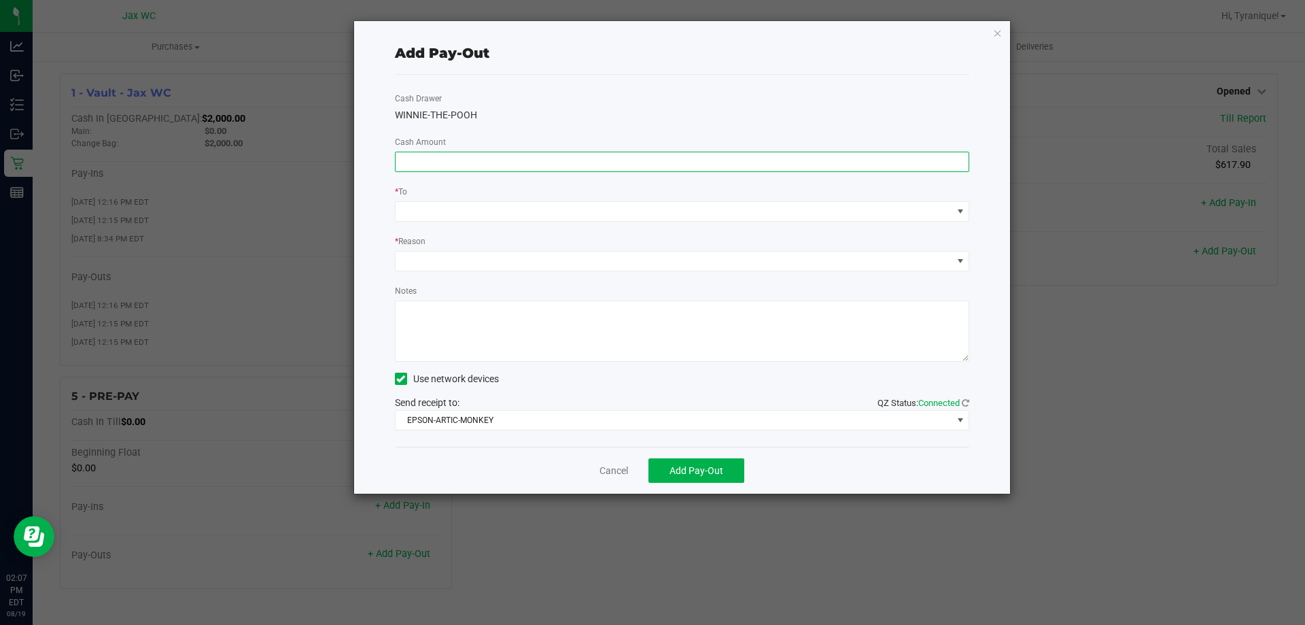
click at [797, 162] on input at bounding box center [683, 161] width 574 height 19
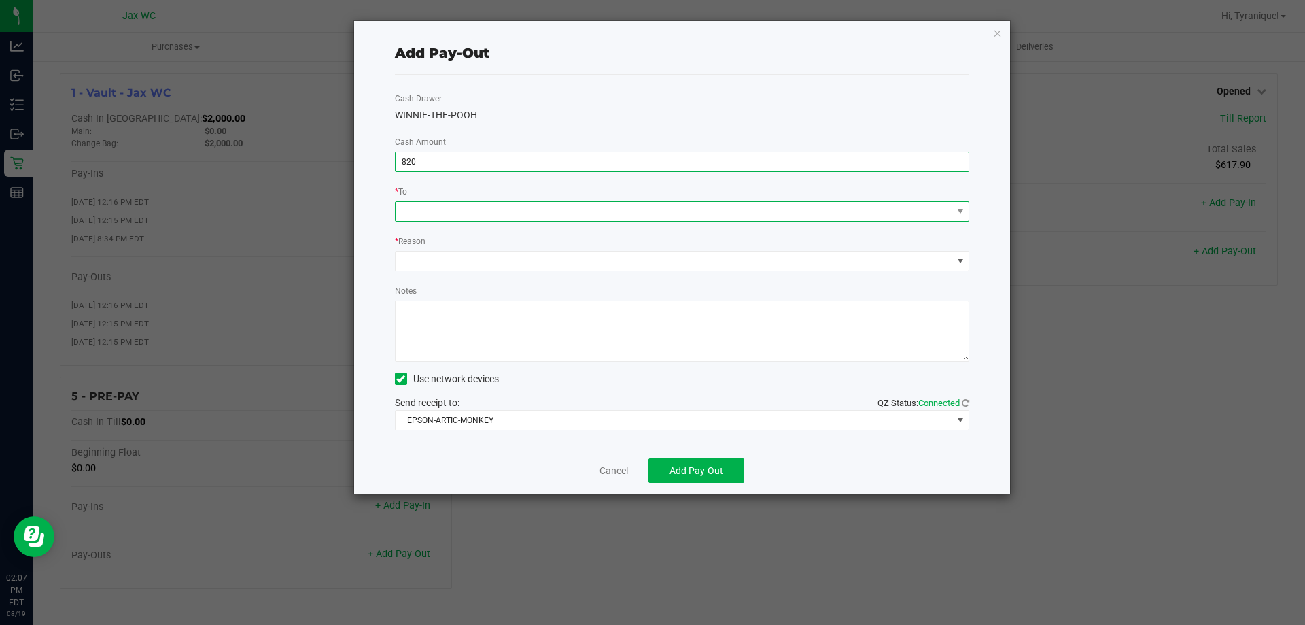
type input "$820.00"
click at [674, 213] on span at bounding box center [674, 211] width 557 height 19
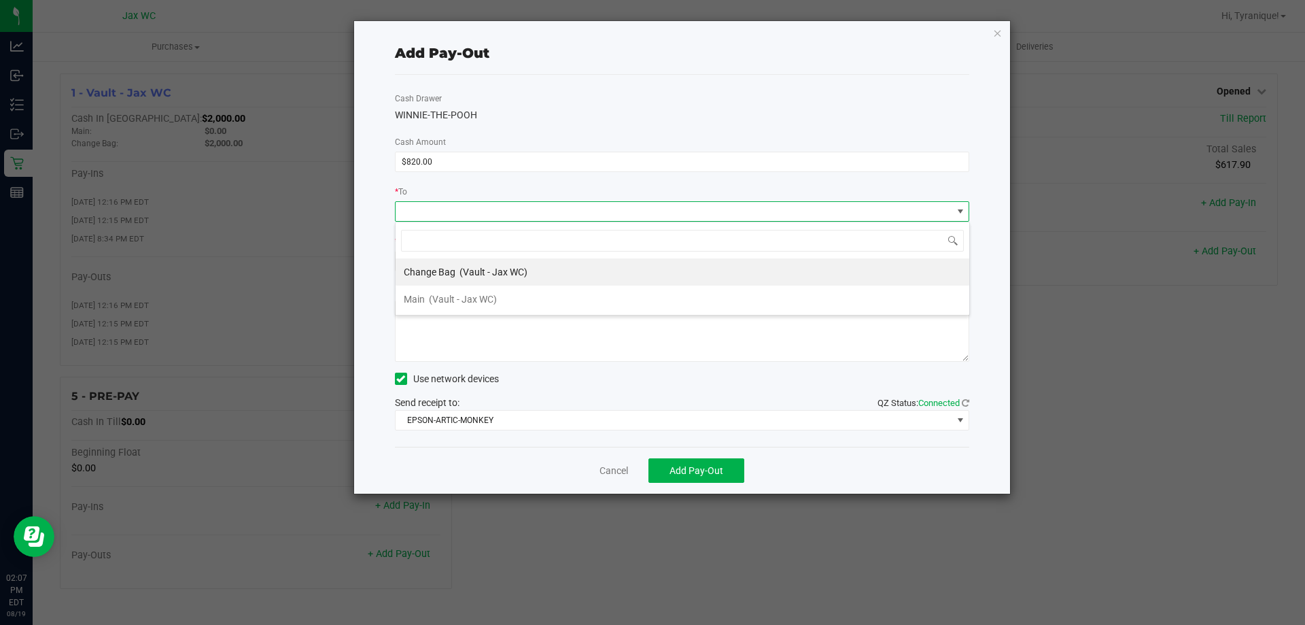
scroll to position [20, 574]
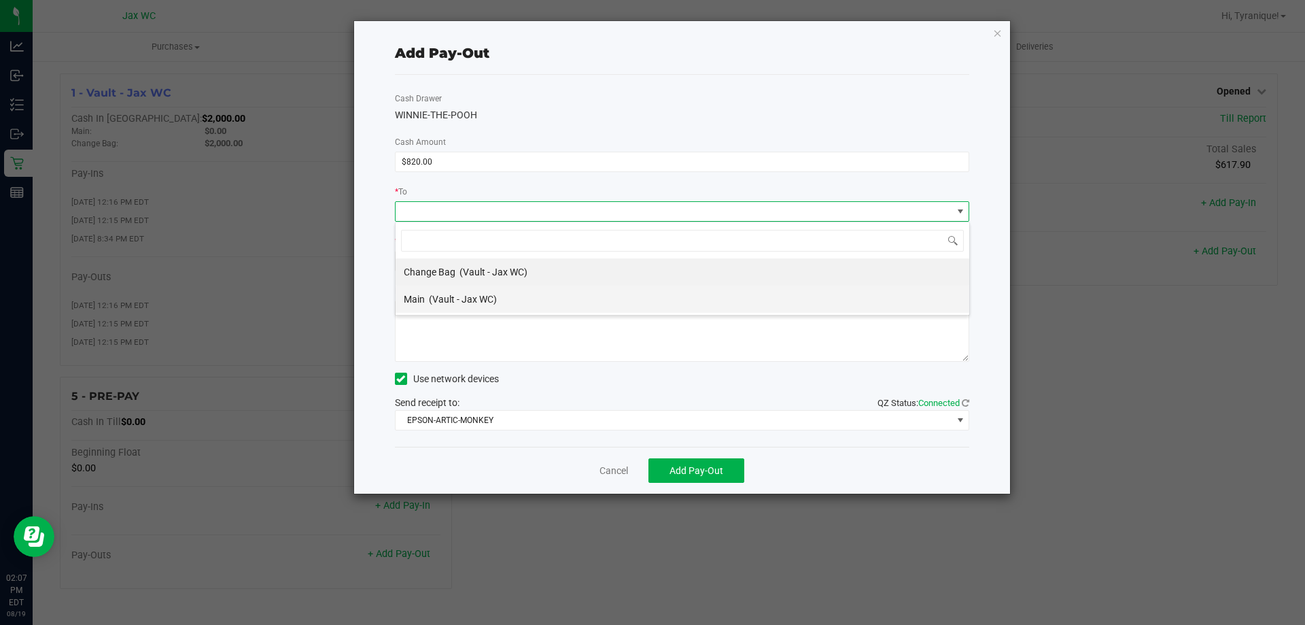
click at [504, 303] on li "Main (Vault - Jax WC)" at bounding box center [683, 299] width 574 height 27
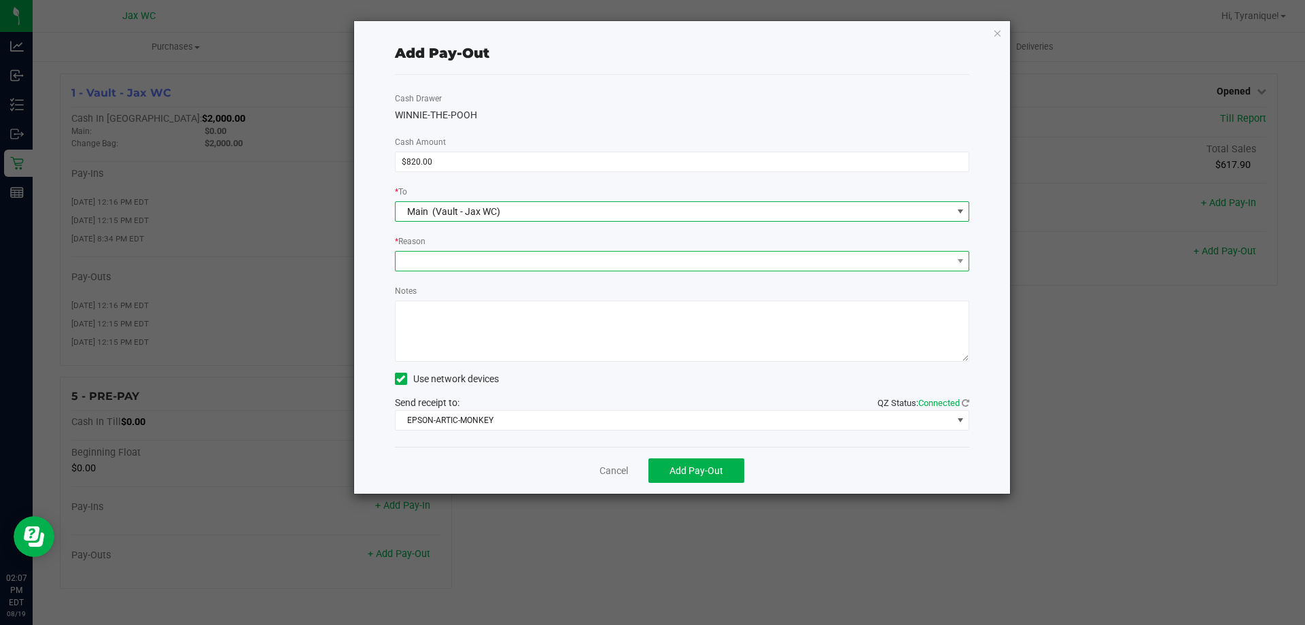
click at [462, 260] on span at bounding box center [674, 261] width 557 height 19
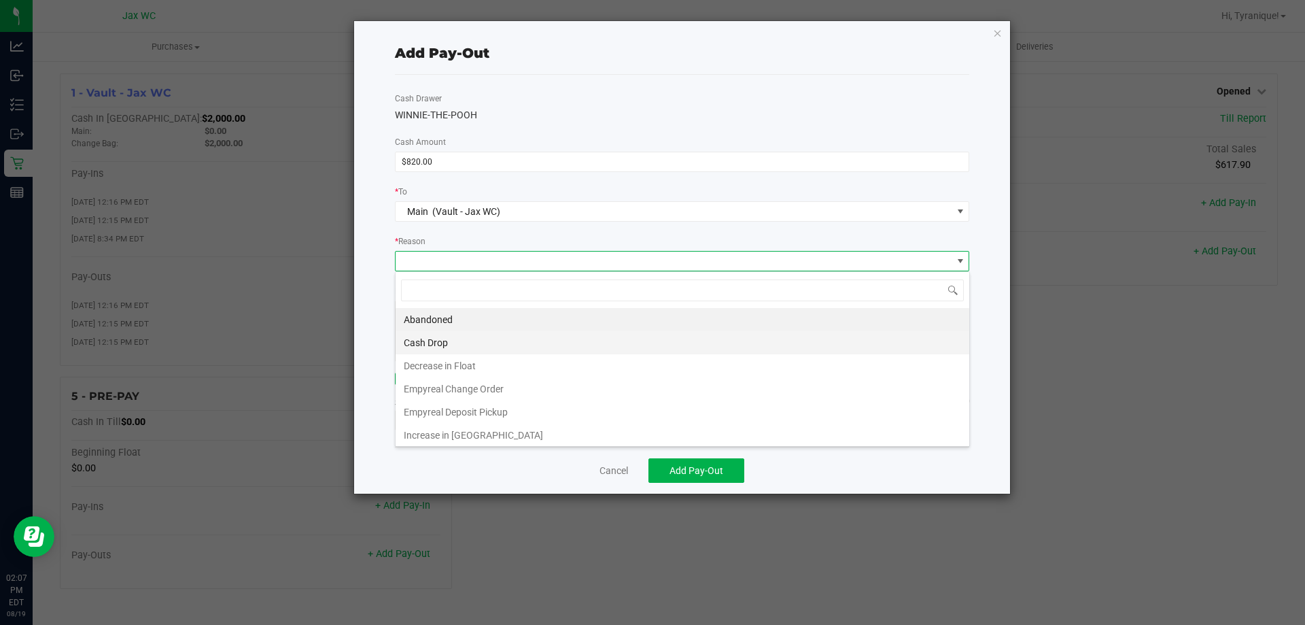
click at [463, 347] on li "Cash Drop" at bounding box center [683, 342] width 574 height 23
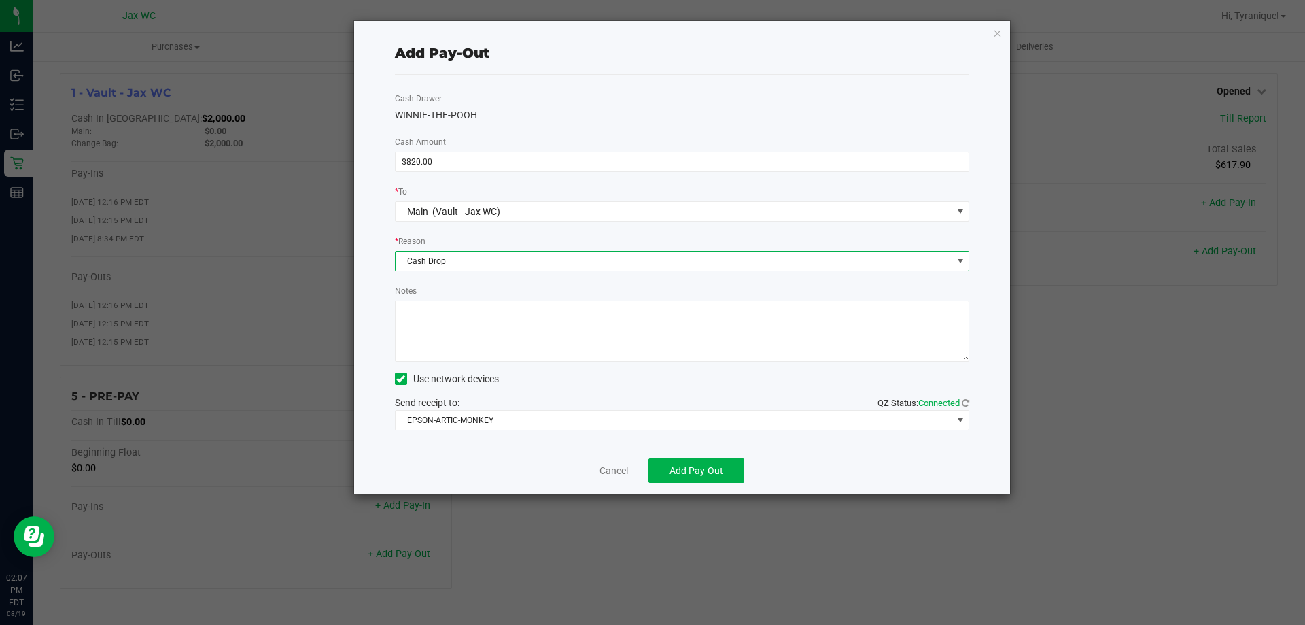
click at [455, 328] on textarea "Notes" at bounding box center [682, 330] width 575 height 61
type textarea "cash drop-ss"
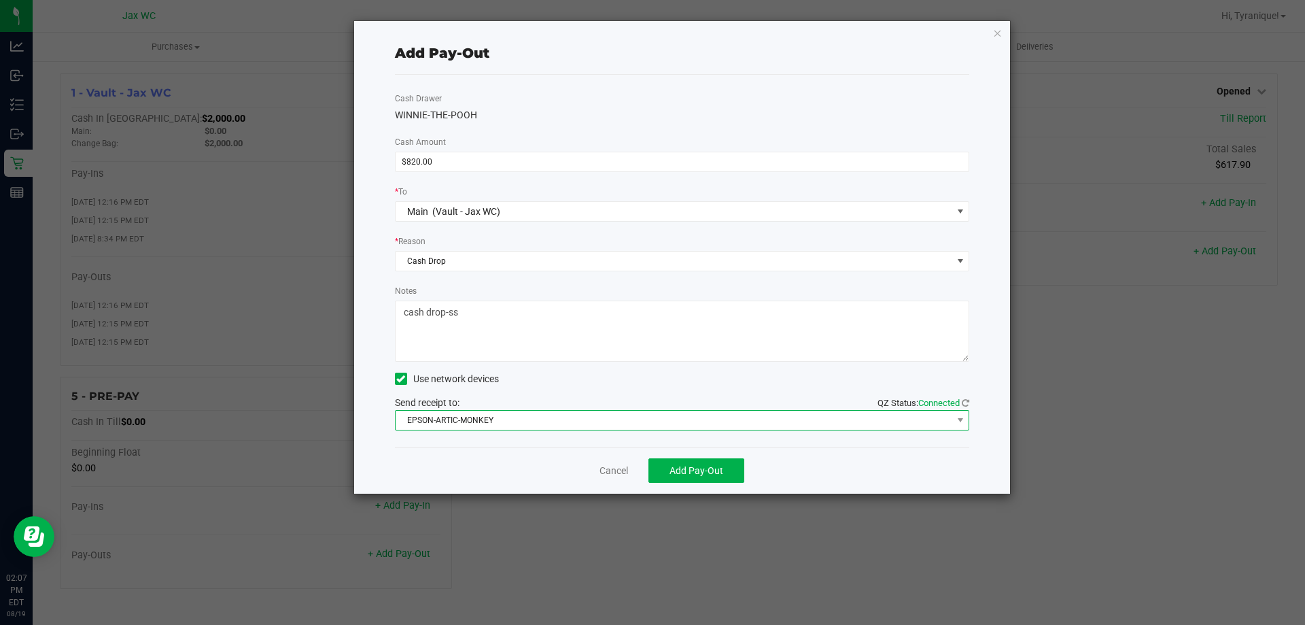
click at [566, 425] on span "EPSON-ARTIC-MONKEY" at bounding box center [674, 420] width 557 height 19
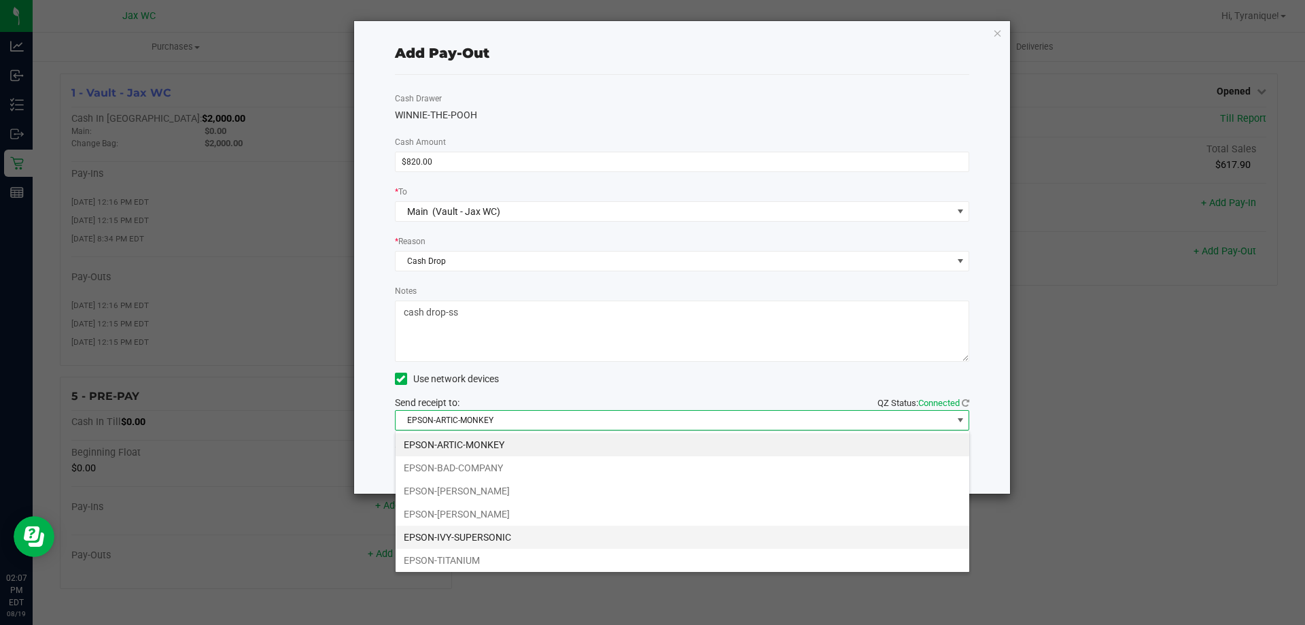
click at [500, 536] on li "EPSON-IVY-SUPERSONIC" at bounding box center [683, 536] width 574 height 23
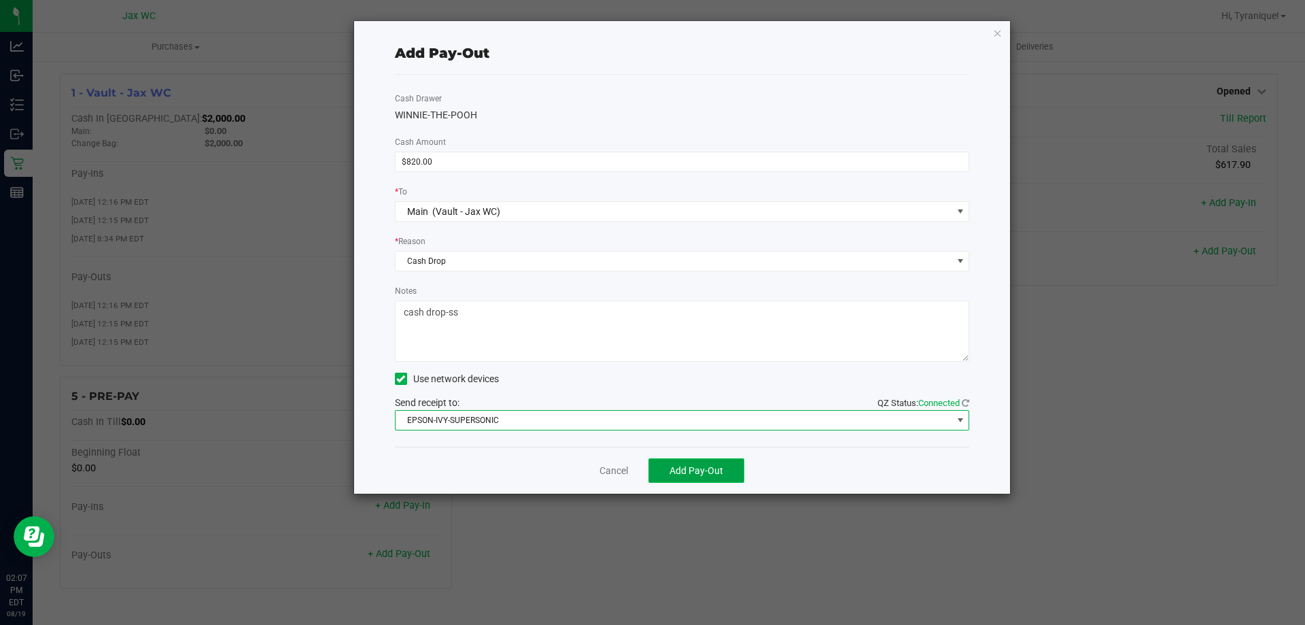
click at [691, 467] on span "Add Pay-Out" at bounding box center [697, 470] width 54 height 11
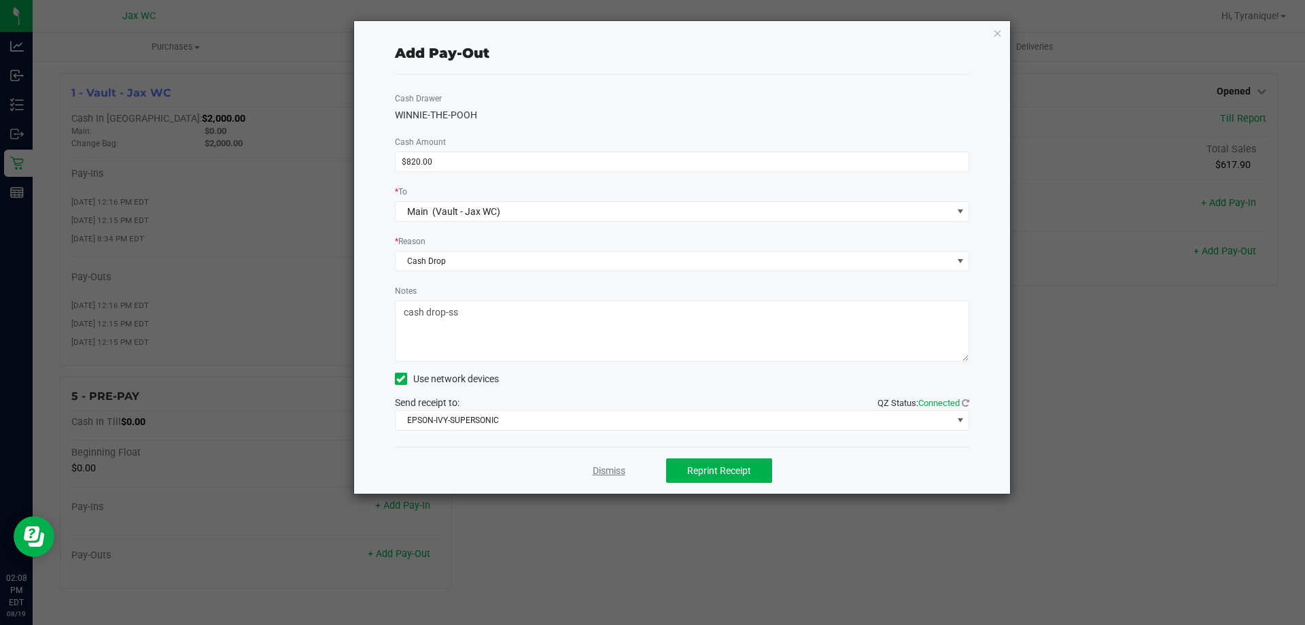
click at [609, 471] on link "Dismiss" at bounding box center [609, 471] width 33 height 14
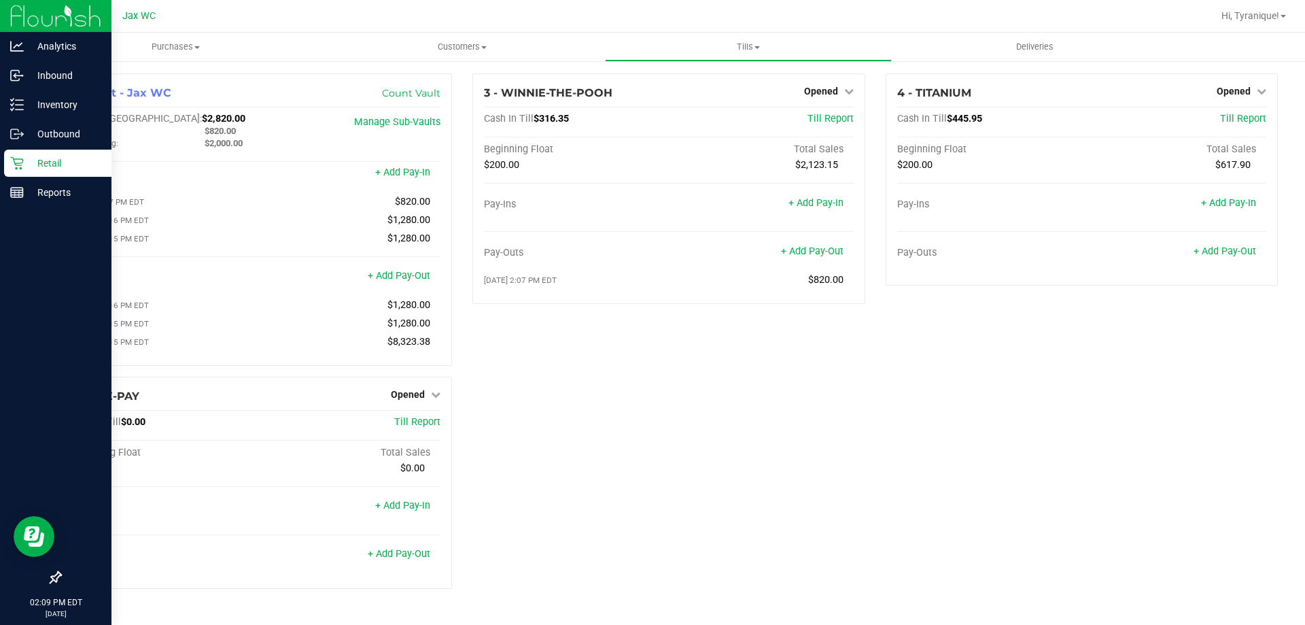
click at [34, 166] on p "Retail" at bounding box center [65, 163] width 82 height 16
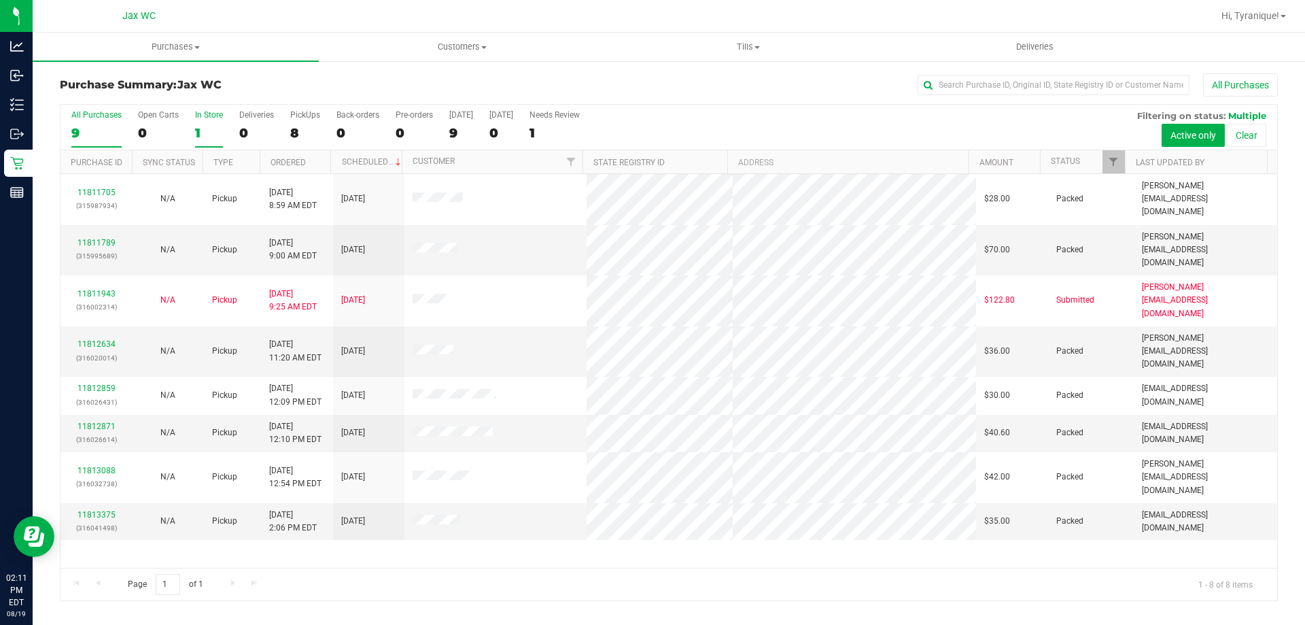
click at [195, 128] on div "1" at bounding box center [209, 133] width 28 height 16
click at [0, 0] on input "In Store 1" at bounding box center [0, 0] width 0 height 0
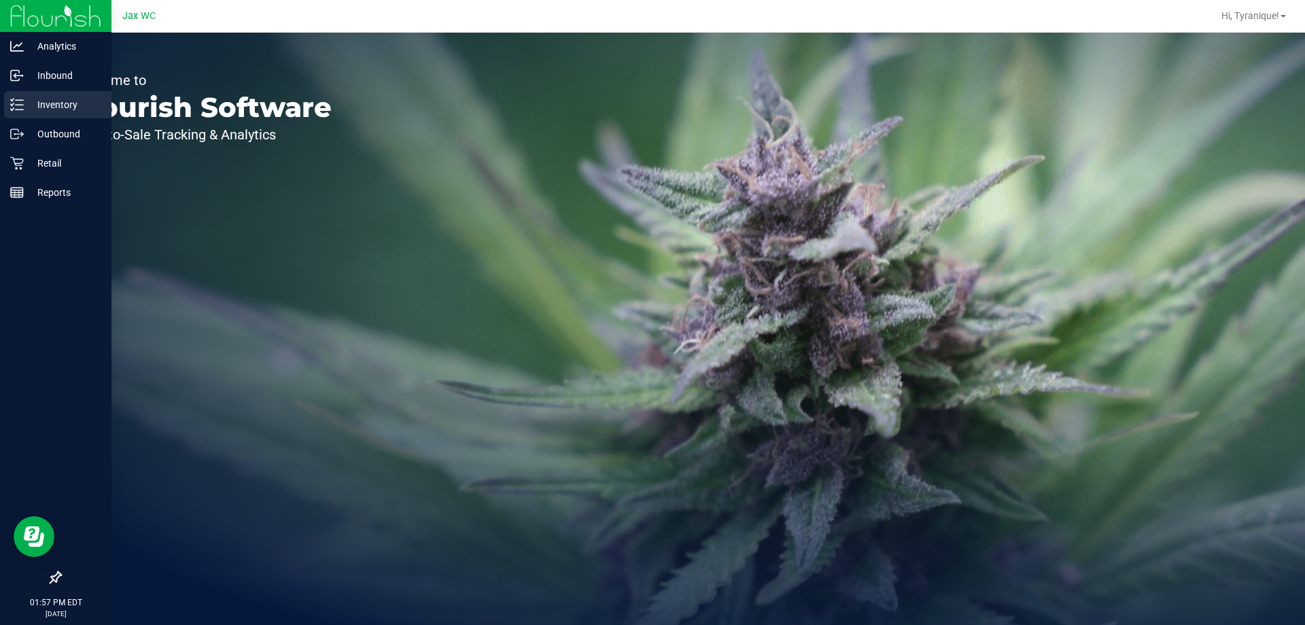
click at [18, 103] on icon at bounding box center [17, 105] width 14 height 14
